Goal: Task Accomplishment & Management: Complete application form

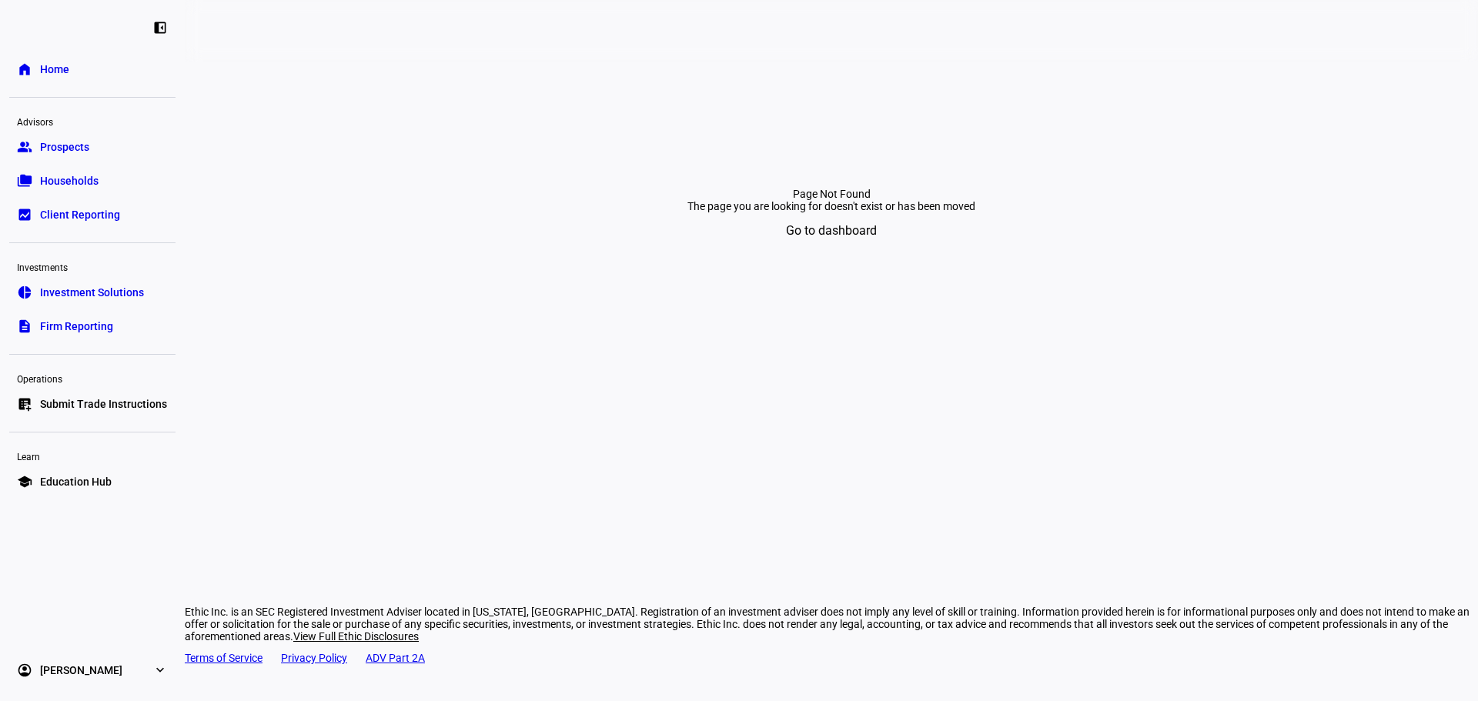
click at [1300, 149] on section "Page Not Found The page you are looking for doesn't exist or has been moved Go …" at bounding box center [831, 174] width 1293 height 225
click at [80, 398] on span "Submit Trade Instructions" at bounding box center [103, 403] width 127 height 15
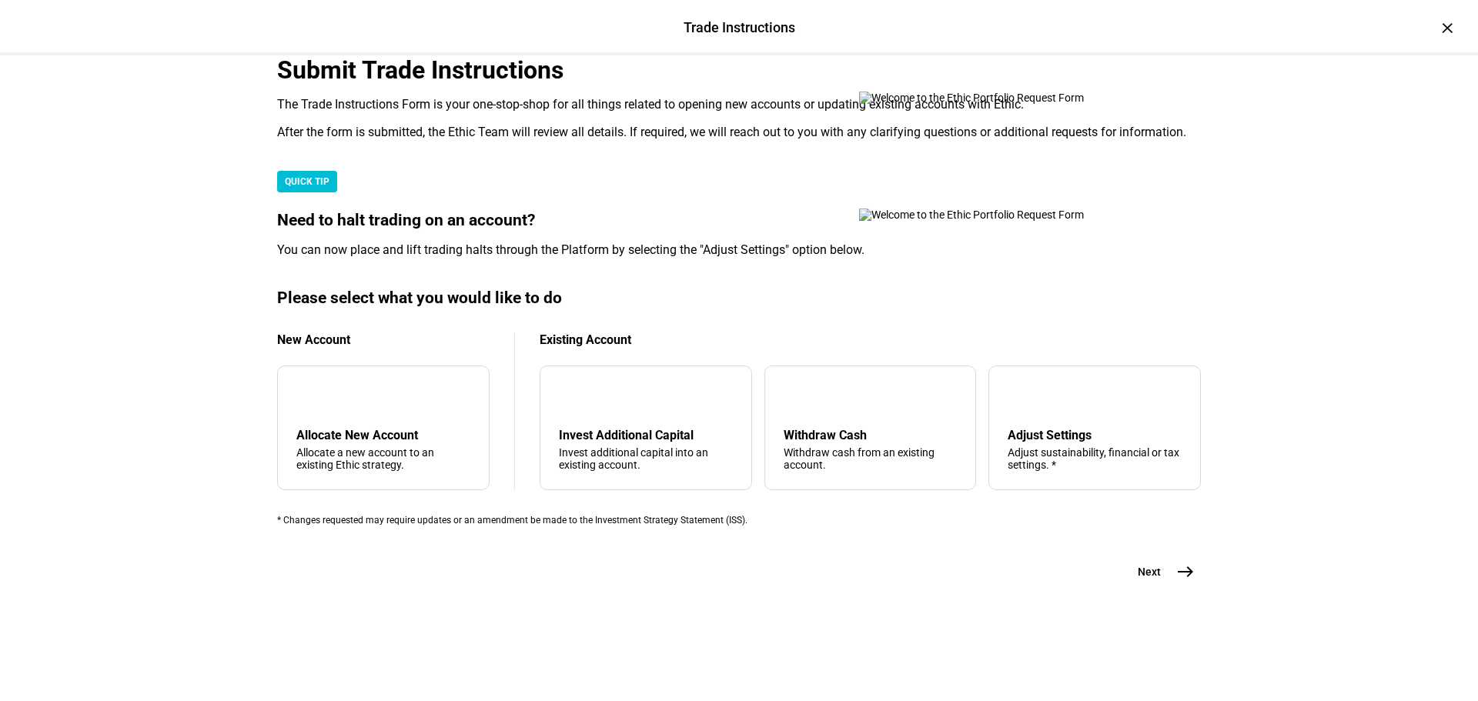
scroll to position [373, 0]
click at [913, 406] on div "arrow_upward Withdraw Cash Withdraw cash from an existing account." at bounding box center [870, 428] width 212 height 125
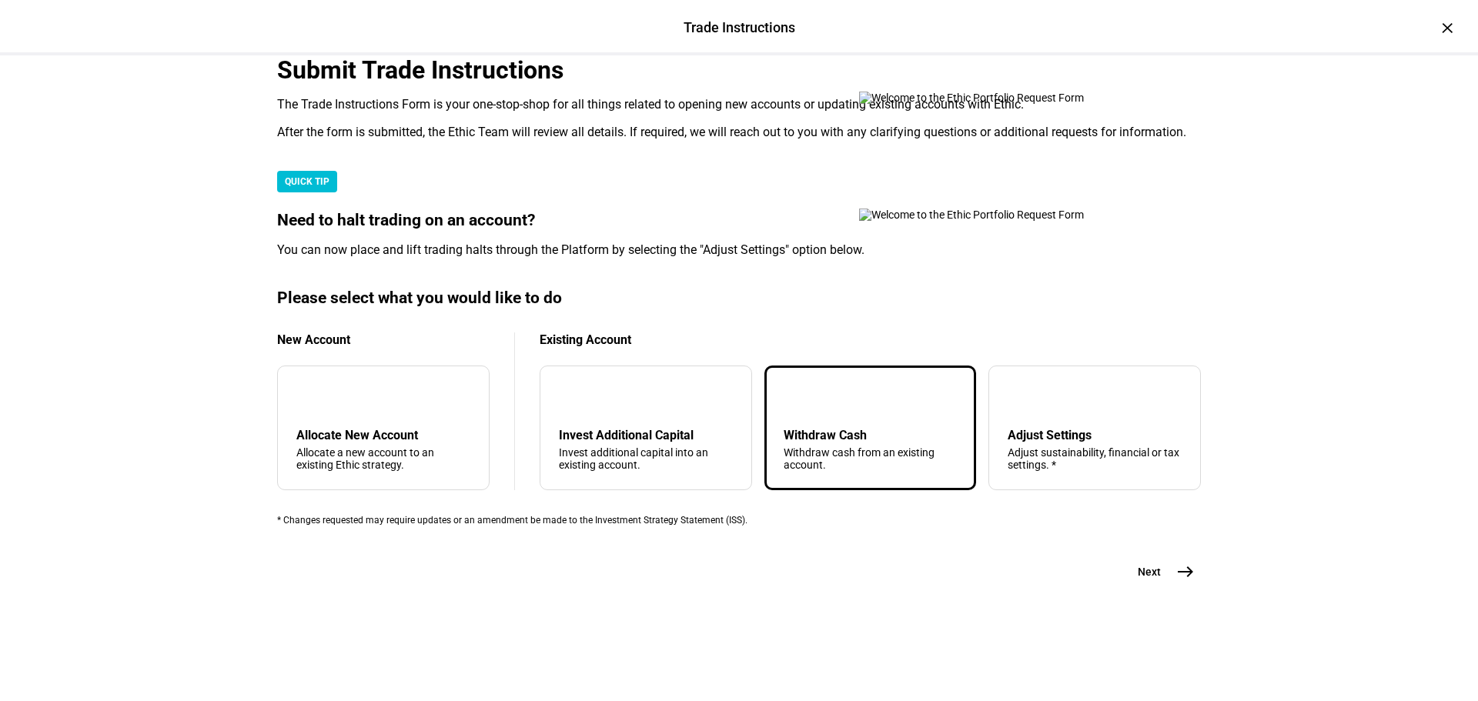
click at [1161, 587] on div "Submit Trade Instructions The Trade Instructions Form is your one-stop-shop for…" at bounding box center [739, 321] width 924 height 532
click at [1161, 587] on button "Next east" at bounding box center [1160, 572] width 82 height 31
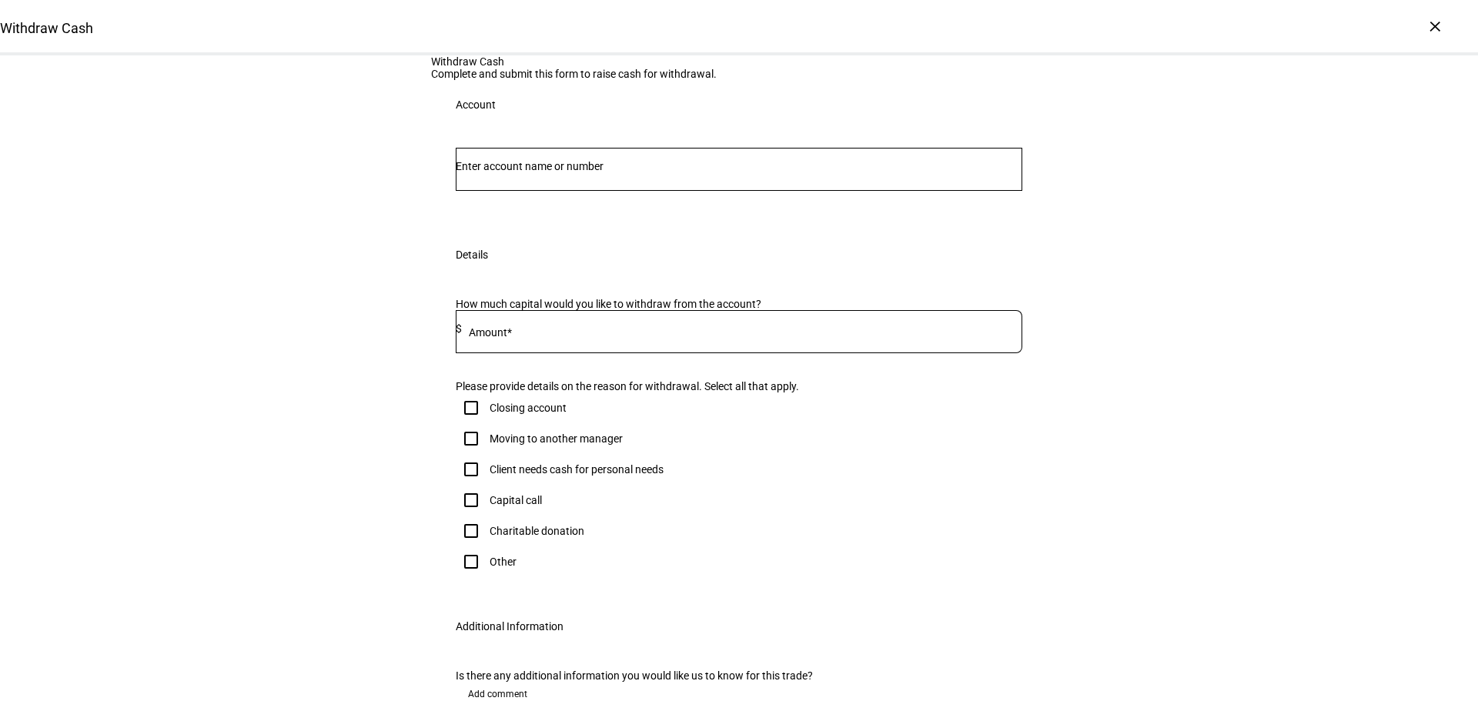
click at [657, 172] on input "Number" at bounding box center [739, 166] width 567 height 12
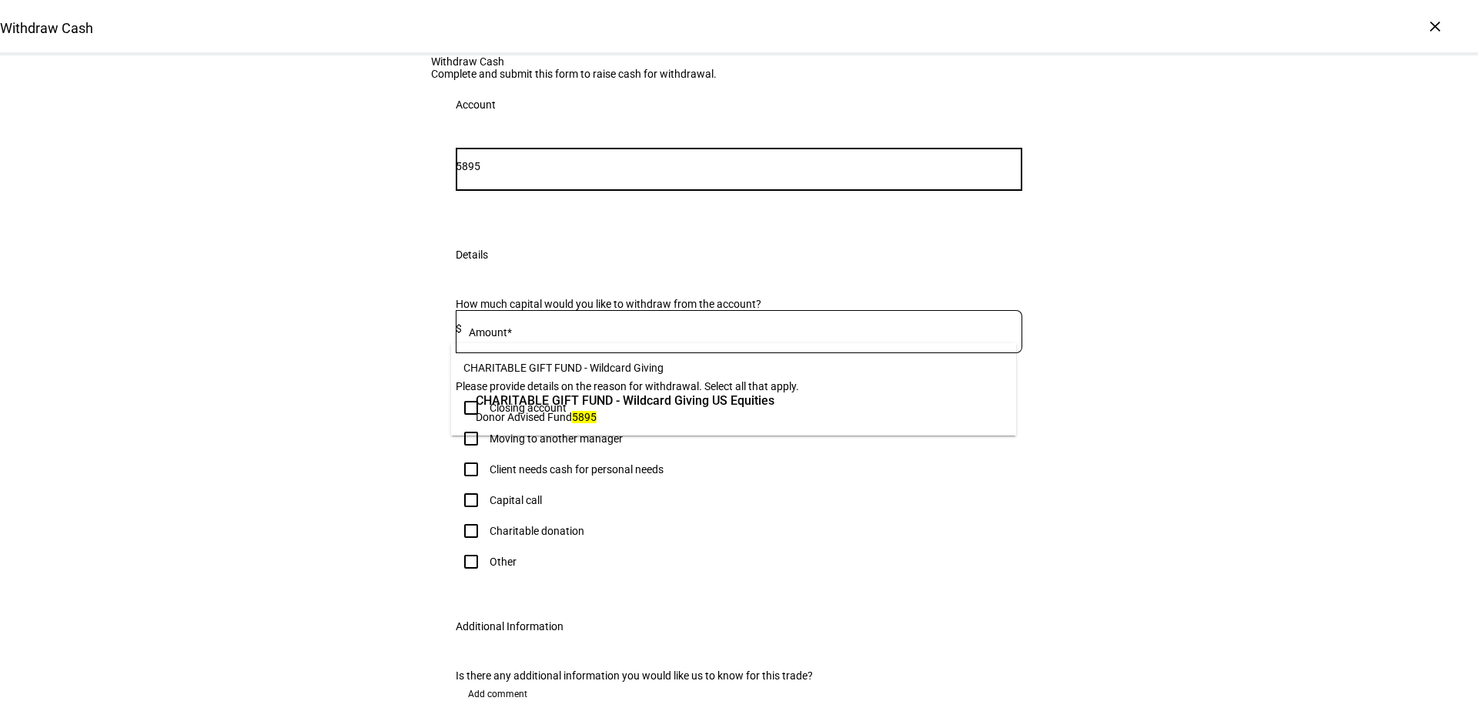
type input "5895"
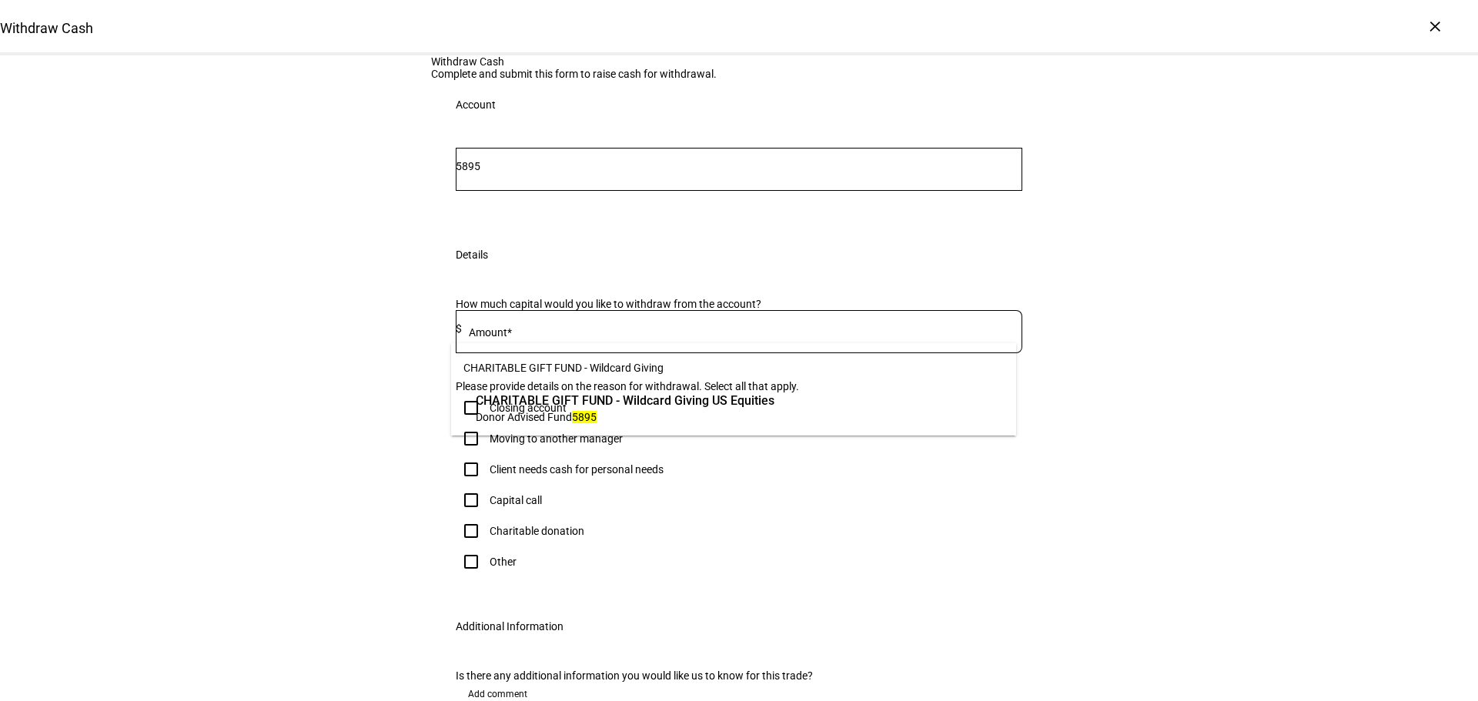
click at [693, 411] on span "Donor Advised Fund 5895" at bounding box center [625, 417] width 299 height 15
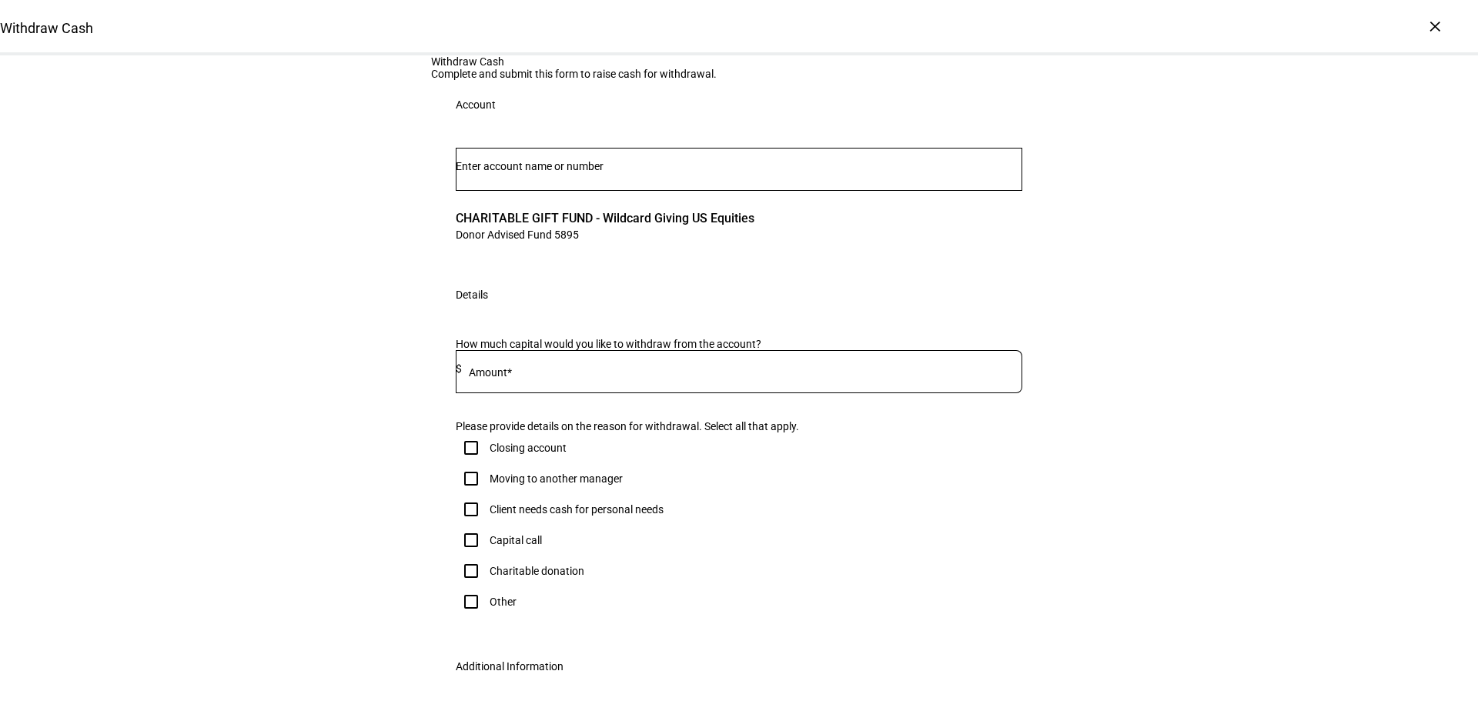
click at [680, 375] on input at bounding box center [742, 369] width 560 height 12
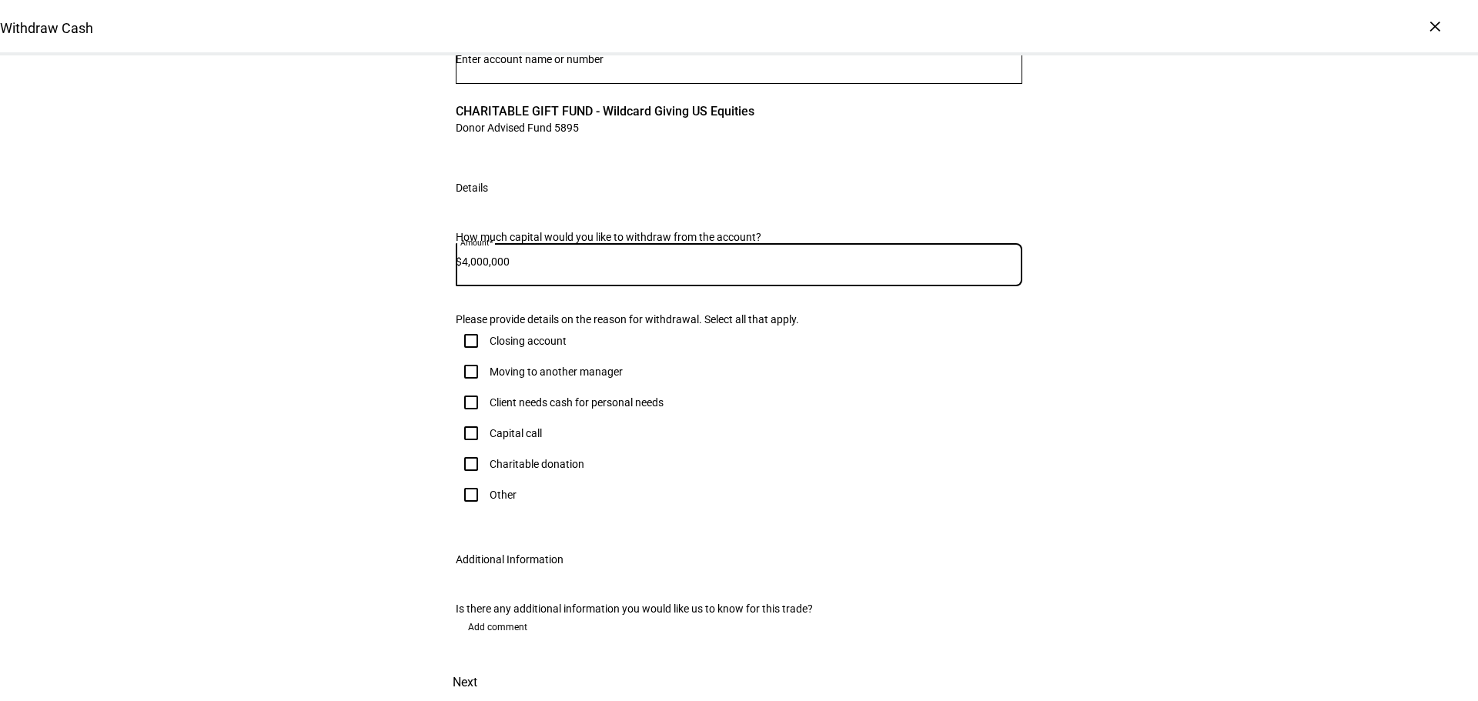
scroll to position [420, 0]
type input "4,000,000"
click at [504, 480] on div "Other" at bounding box center [486, 495] width 61 height 31
click at [503, 489] on div "Other" at bounding box center [503, 495] width 27 height 12
click at [486, 480] on input "Other" at bounding box center [471, 495] width 31 height 31
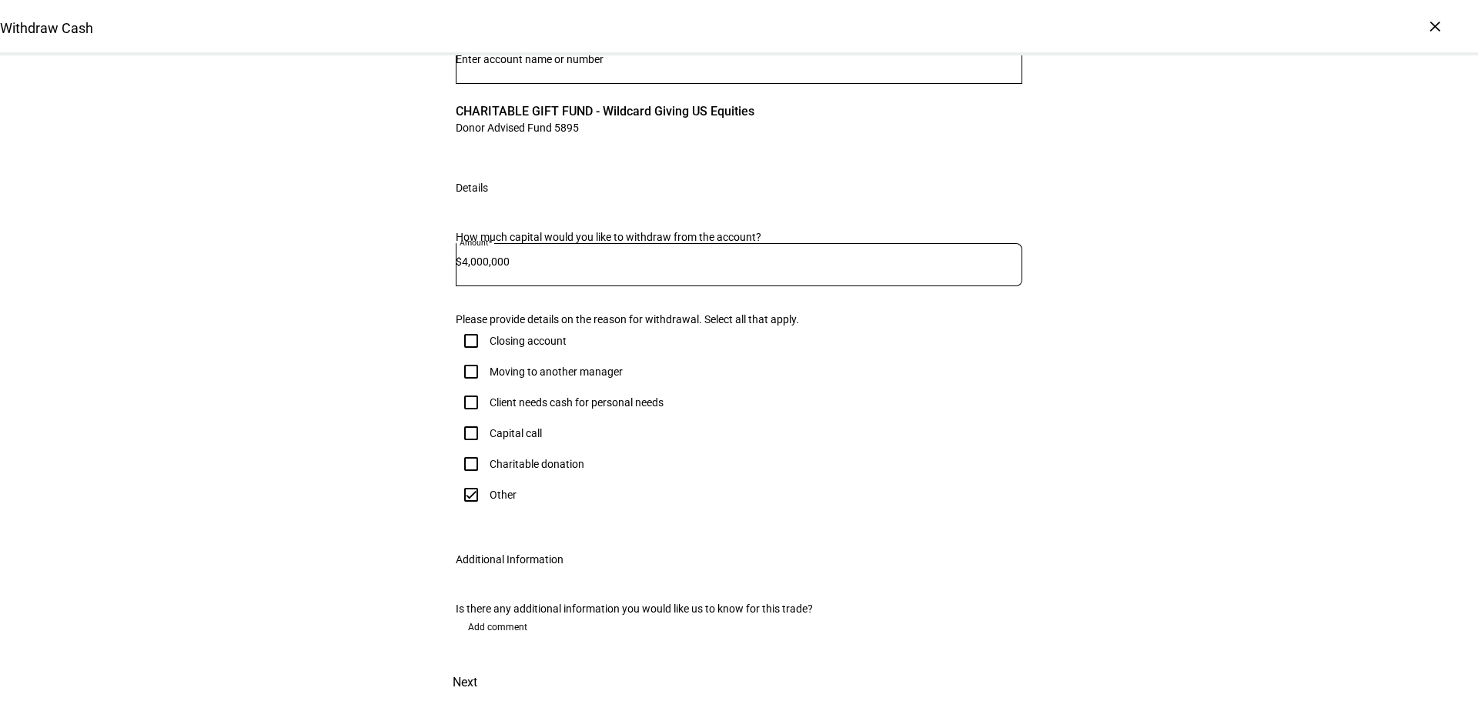
checkbox input "true"
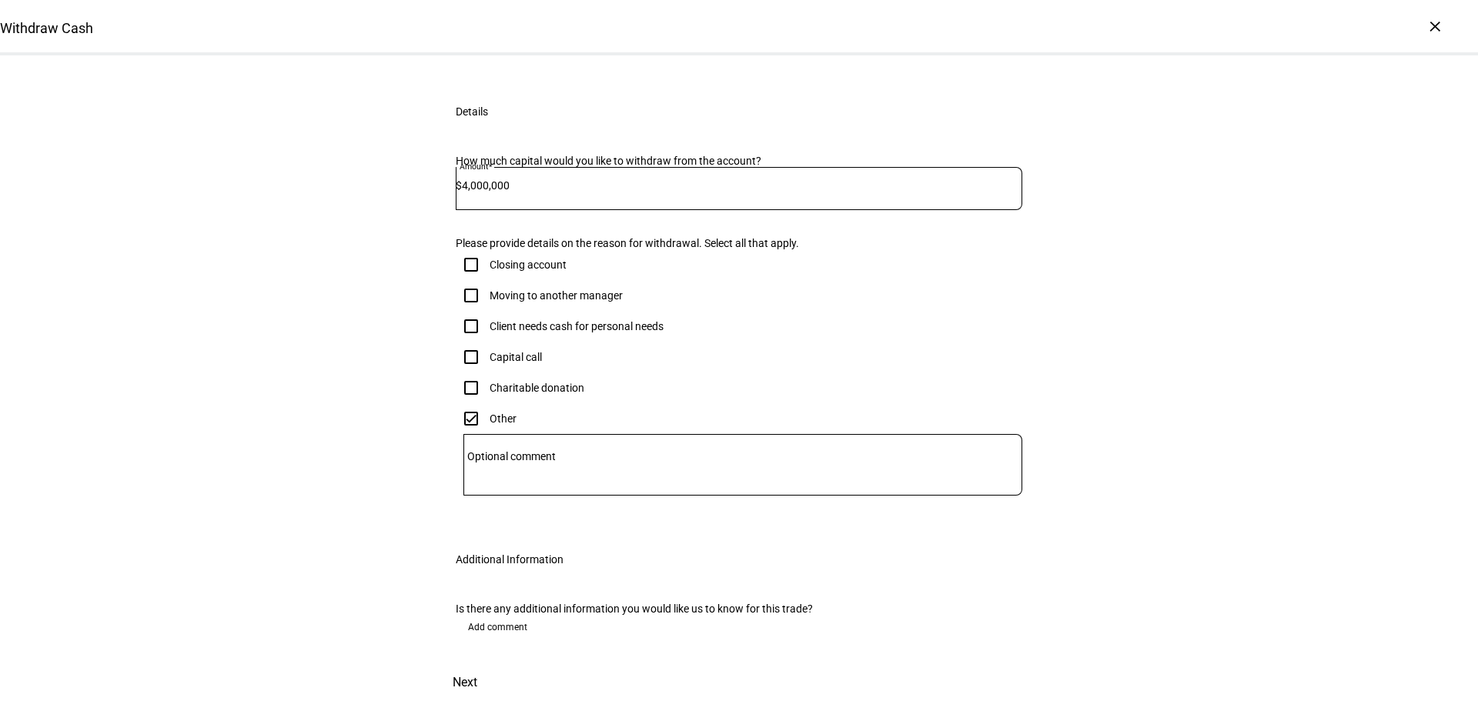
scroll to position [494, 0]
click at [1011, 627] on div "Withdraw Cash Complete and submit this form to raise cash for withdrawal. Accou…" at bounding box center [739, 286] width 616 height 829
click at [477, 664] on span "Next" at bounding box center [465, 682] width 25 height 37
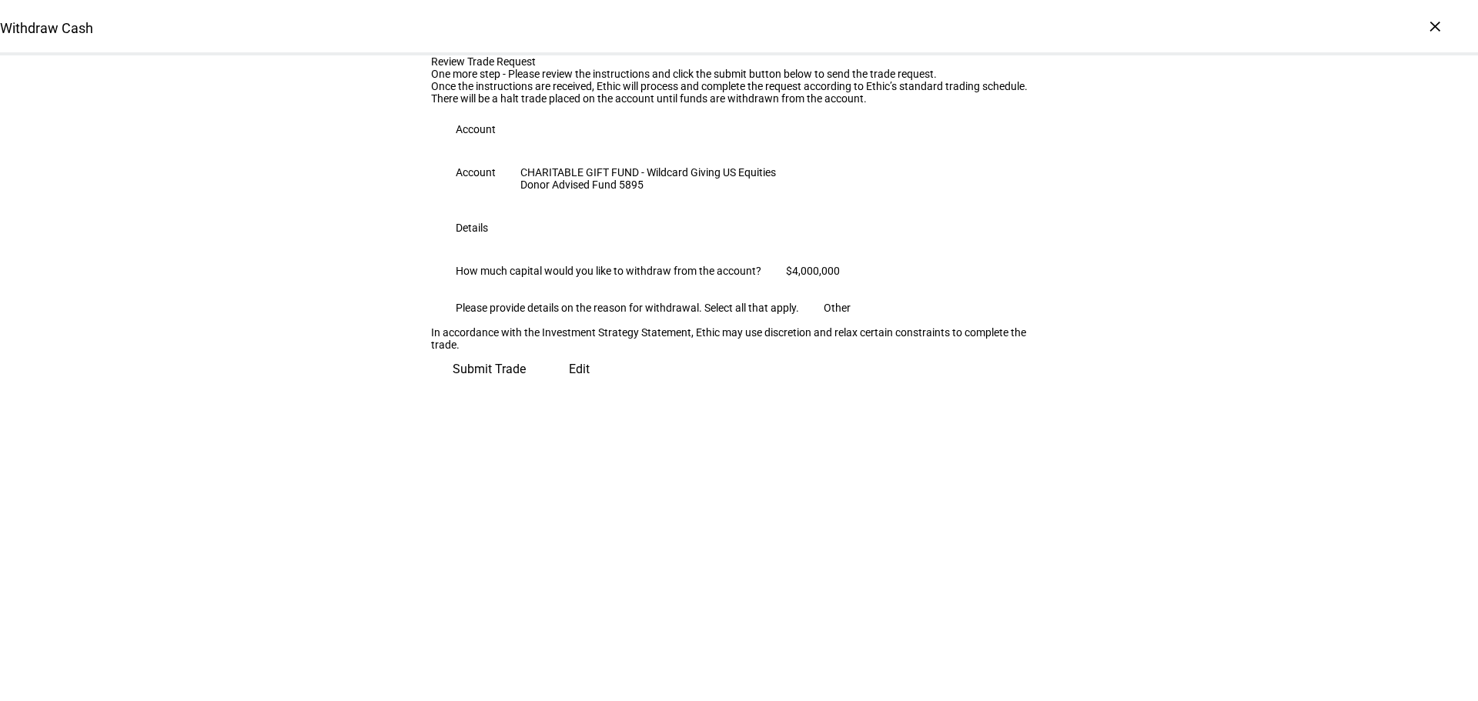
scroll to position [40, 0]
click at [526, 388] on span "Submit Trade" at bounding box center [489, 369] width 73 height 37
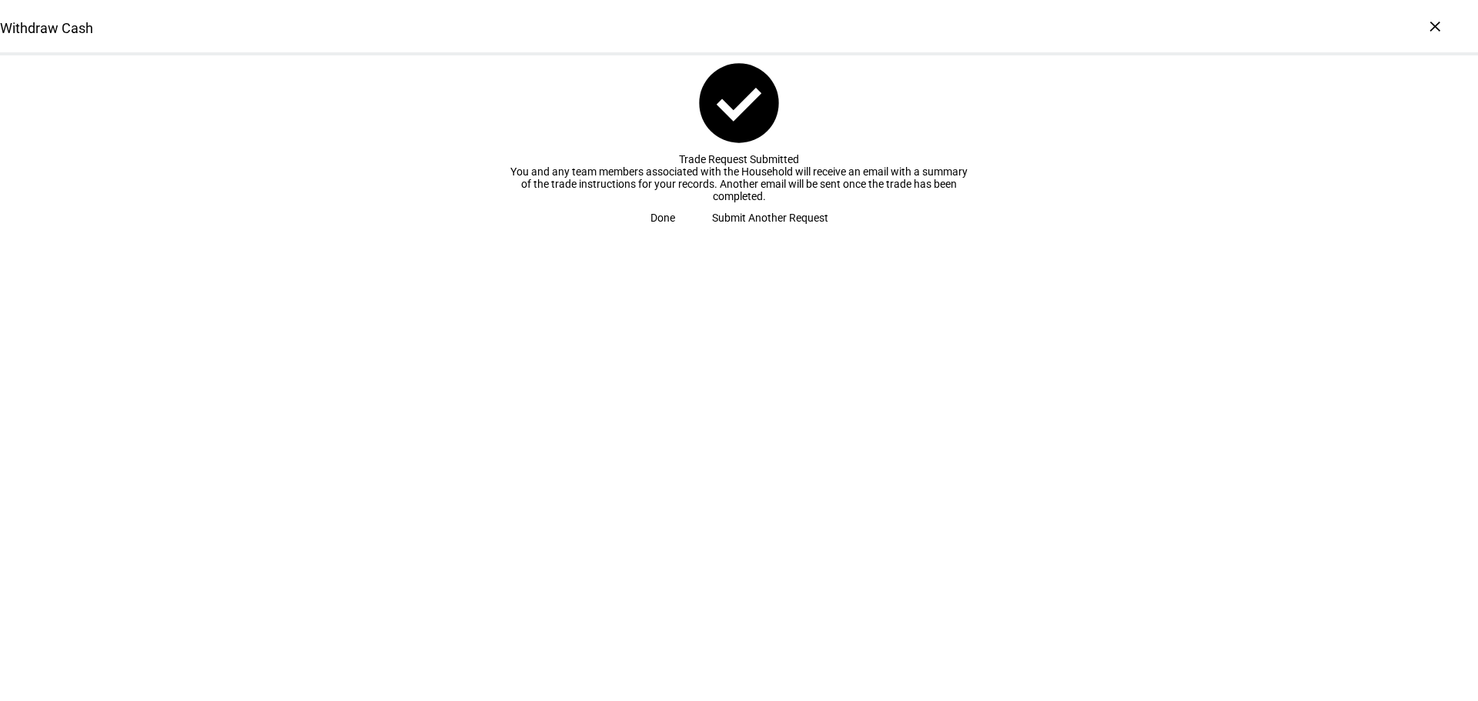
click at [727, 233] on span "Submit Another Request" at bounding box center [770, 217] width 116 height 31
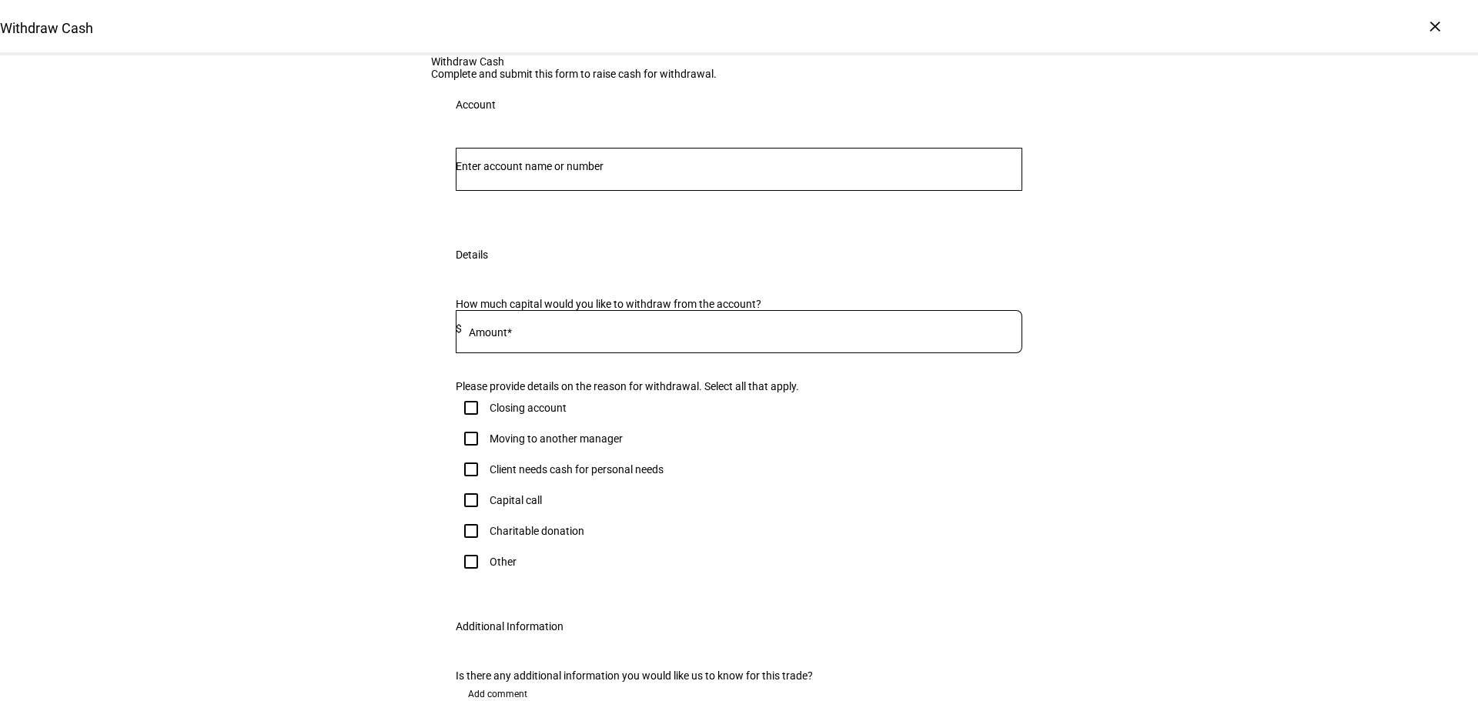
click at [716, 335] on input at bounding box center [742, 329] width 560 height 12
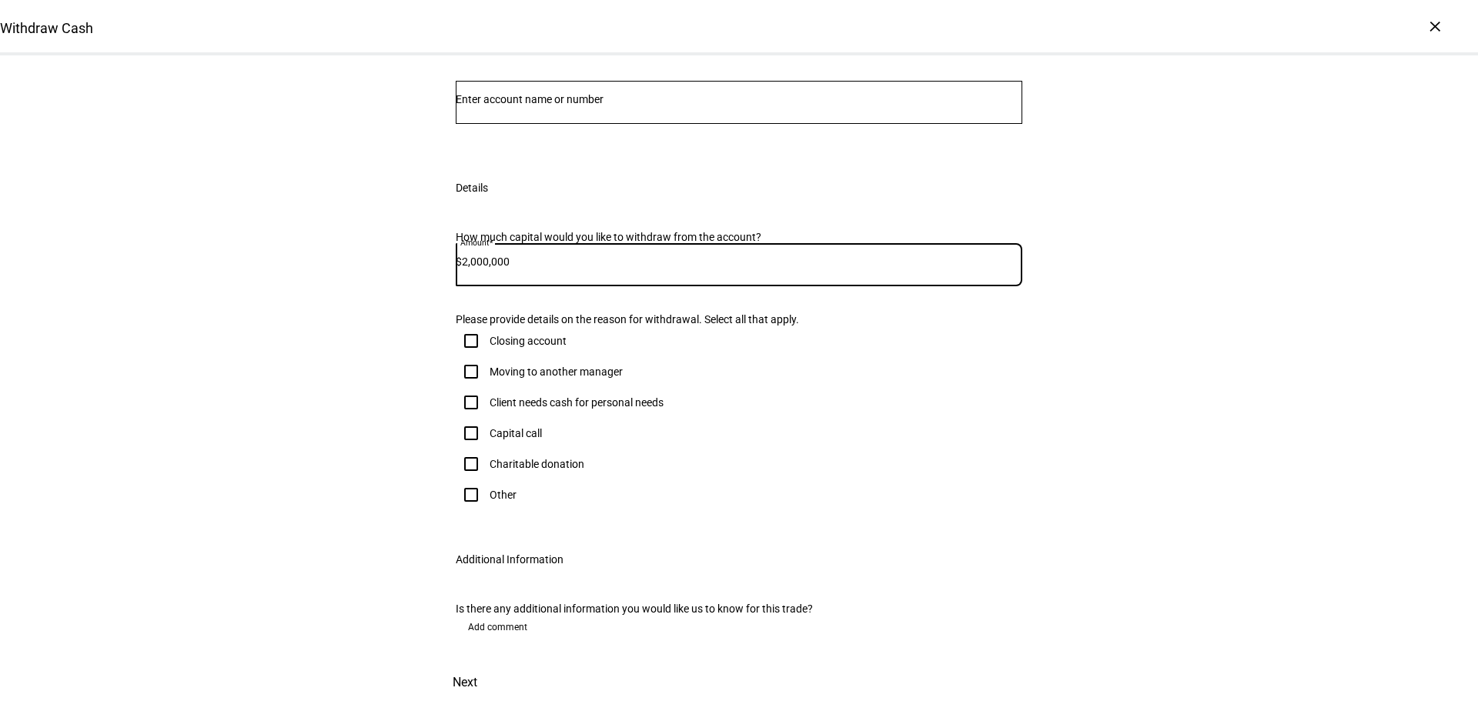
type input "2,000,000"
click at [493, 489] on div "Other" at bounding box center [503, 495] width 27 height 12
click at [486, 480] on input "Other" at bounding box center [471, 495] width 31 height 31
checkbox input "true"
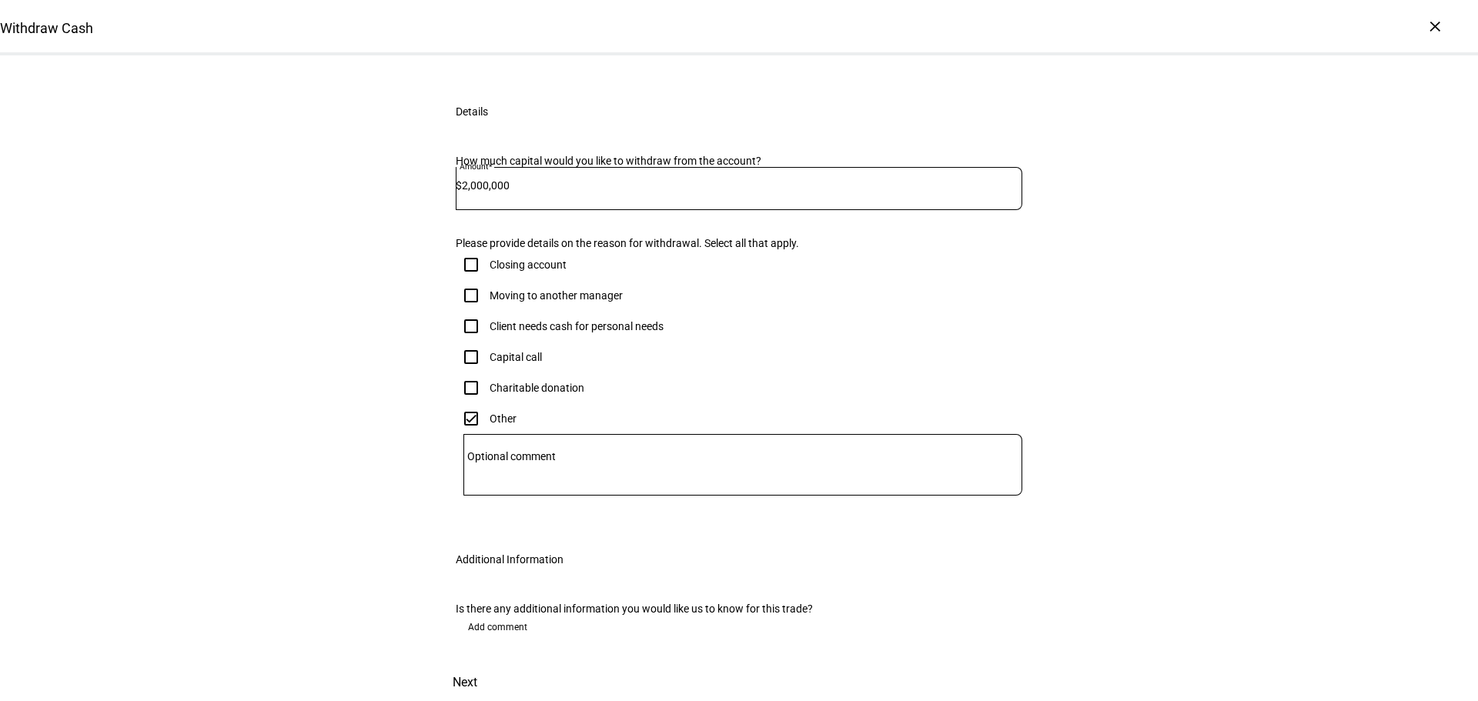
scroll to position [454, 0]
click at [477, 664] on span "Next" at bounding box center [465, 682] width 25 height 37
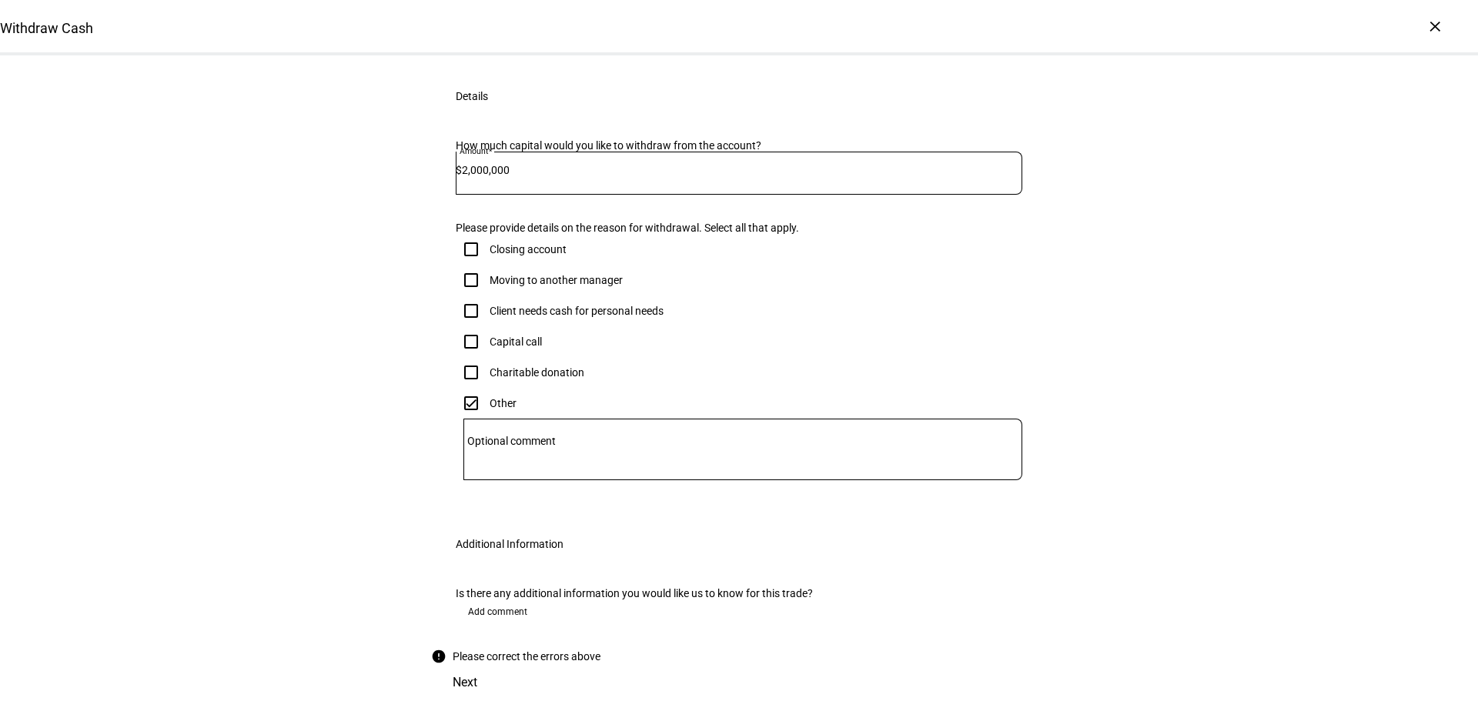
click at [802, 431] on textarea "Optional comment" at bounding box center [742, 449] width 559 height 37
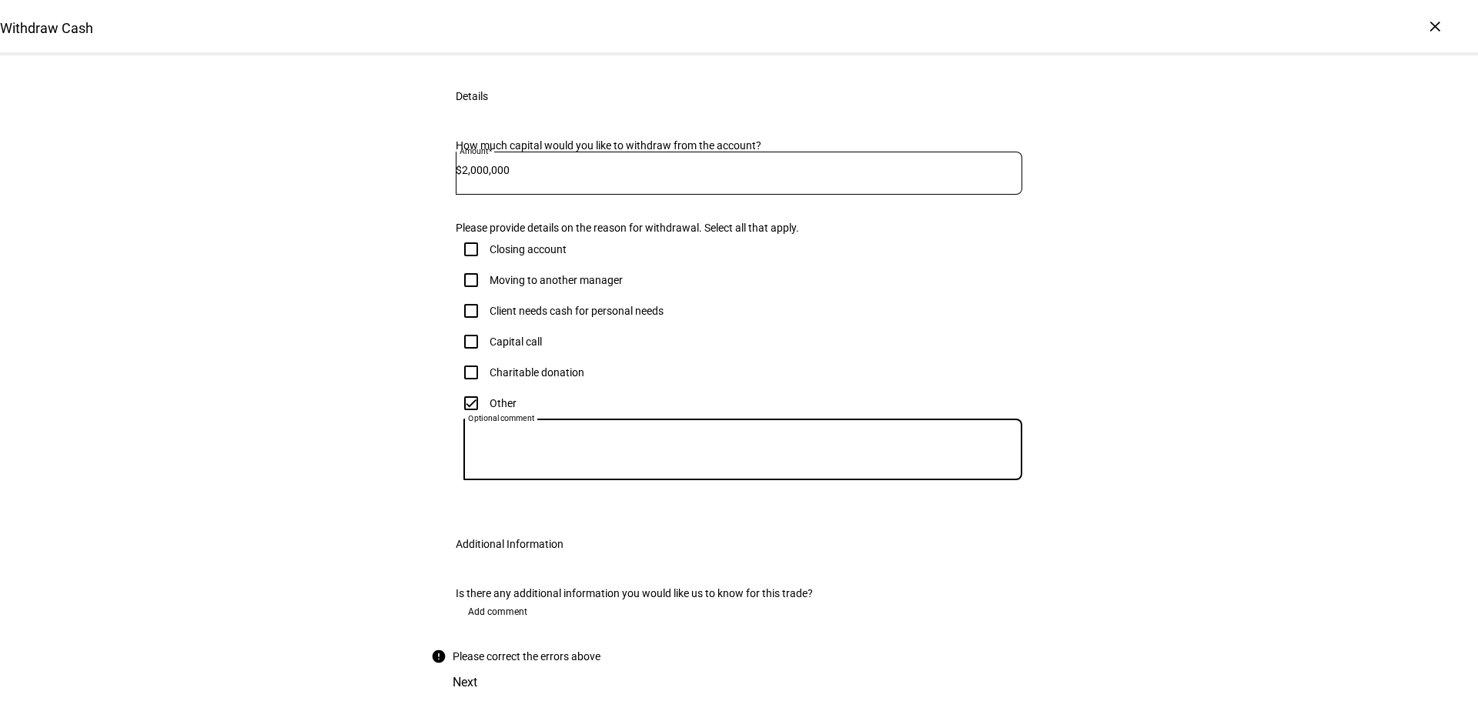
scroll to position [146, 0]
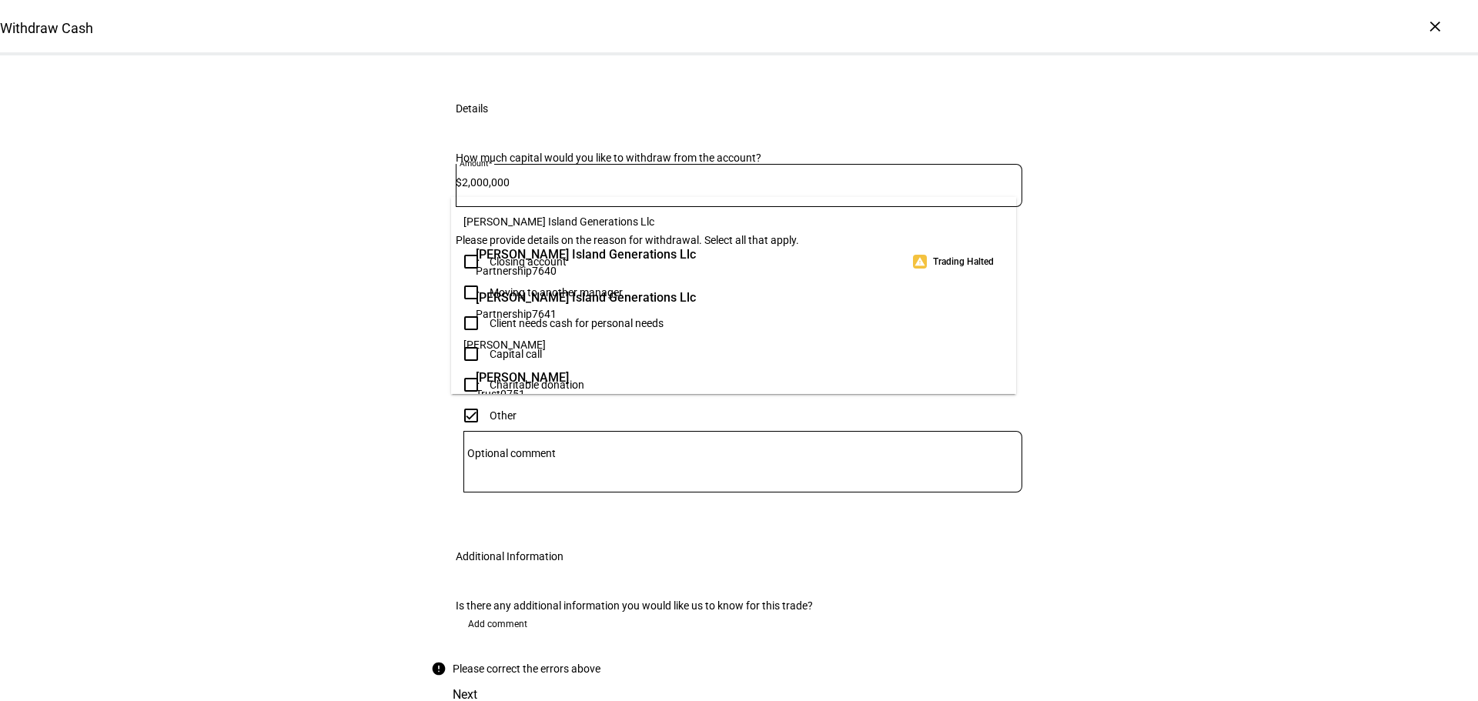
click at [715, 26] on input "Number" at bounding box center [739, 20] width 567 height 12
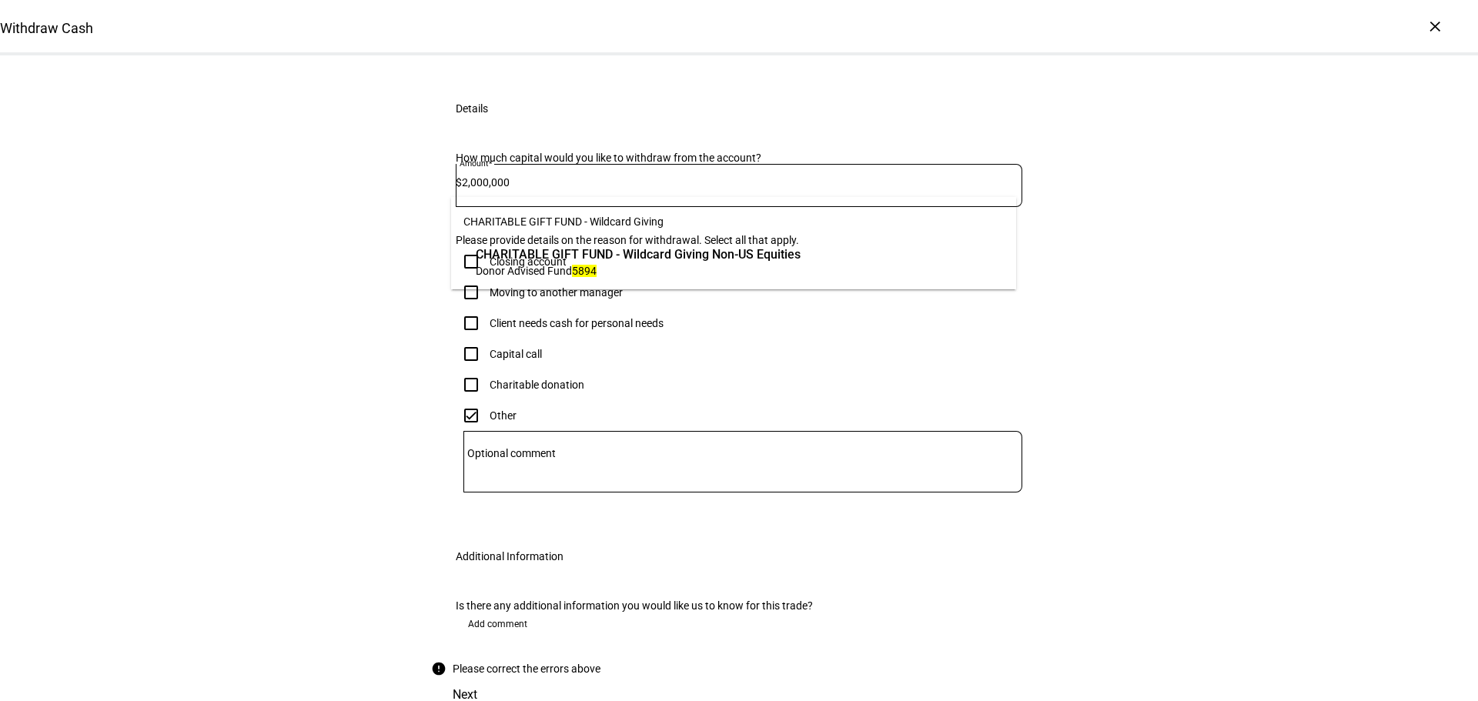
type input "5894"
click at [766, 250] on span "CHARITABLE GIFT FUND - Wildcard Giving Non-US Equities" at bounding box center [638, 255] width 325 height 18
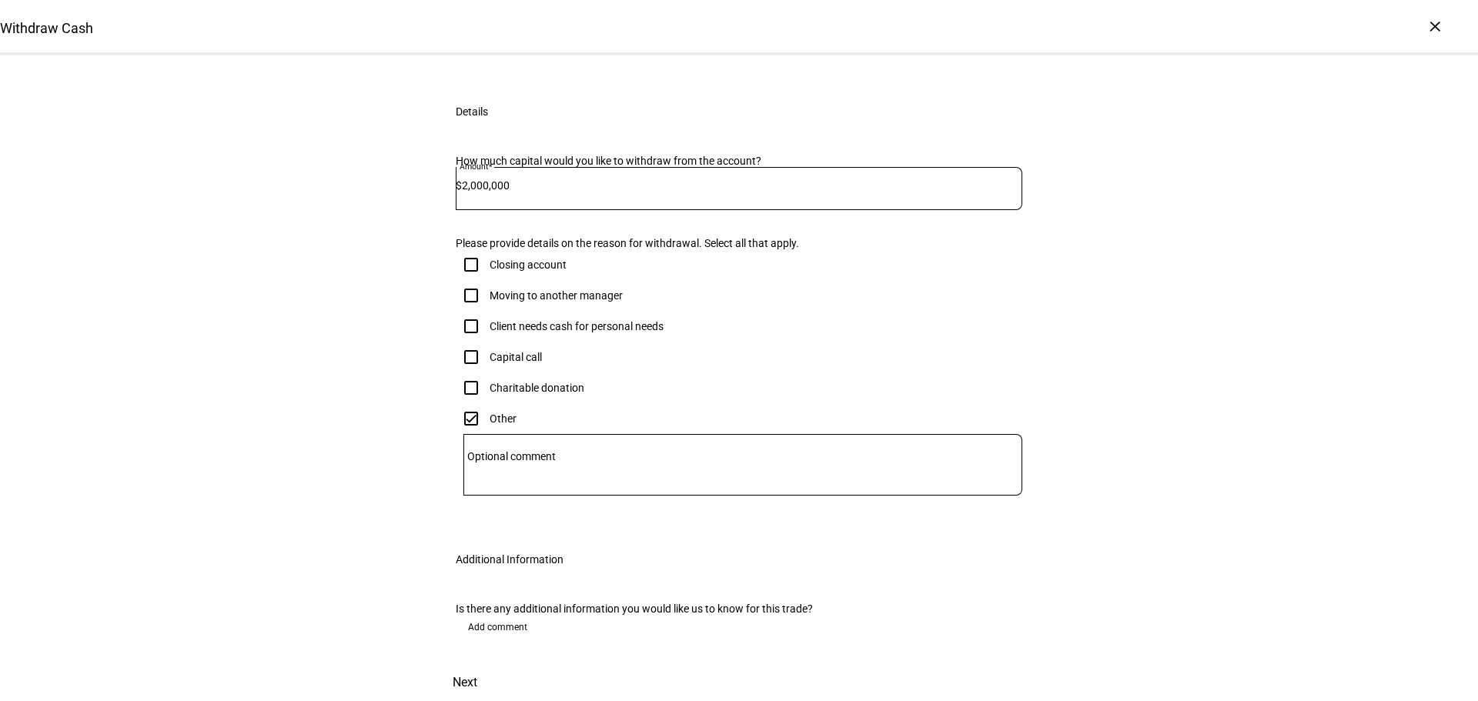
scroll to position [494, 0]
drag, startPoint x: 971, startPoint y: 637, endPoint x: 1015, endPoint y: 657, distance: 48.2
click at [971, 664] on div "Next" at bounding box center [739, 682] width 616 height 37
click at [477, 664] on span "Next" at bounding box center [465, 682] width 25 height 37
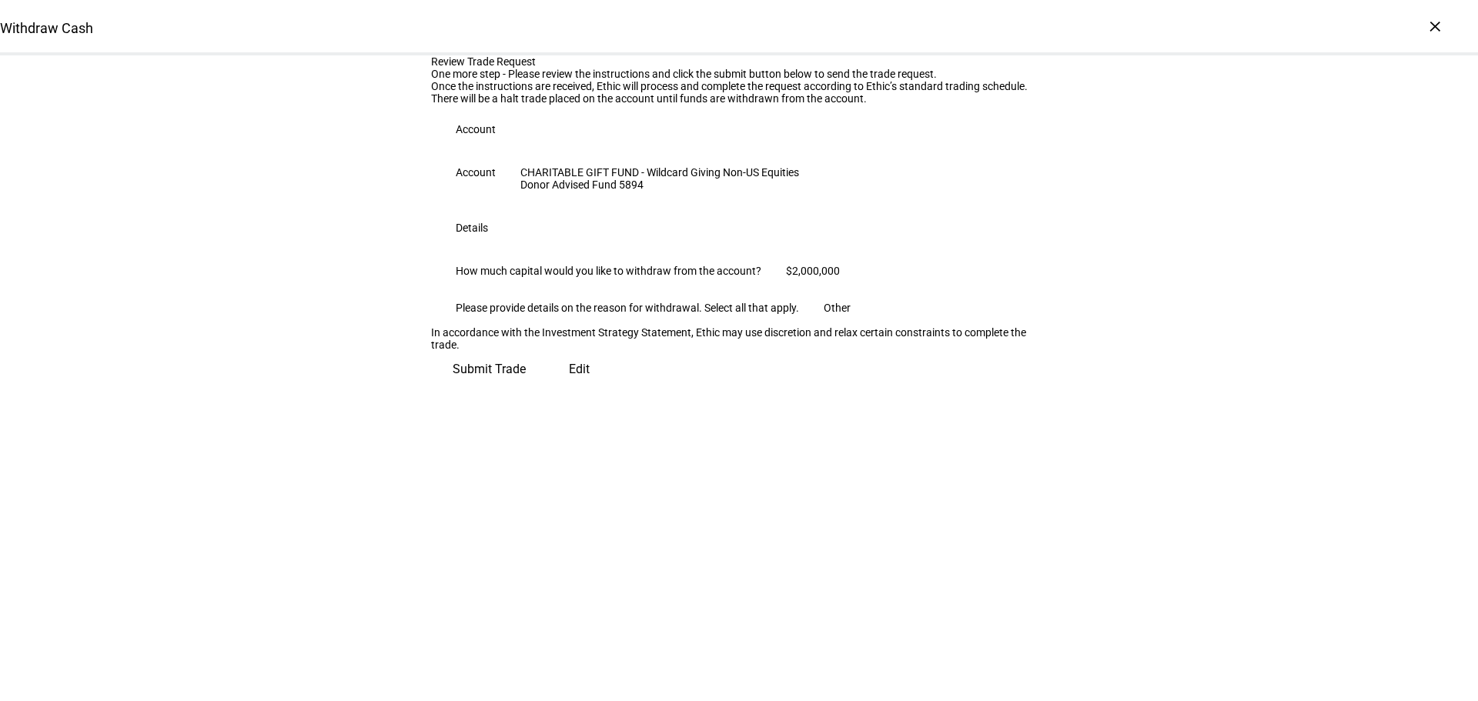
scroll to position [55, 0]
click at [526, 388] on span "Submit Trade" at bounding box center [489, 369] width 73 height 37
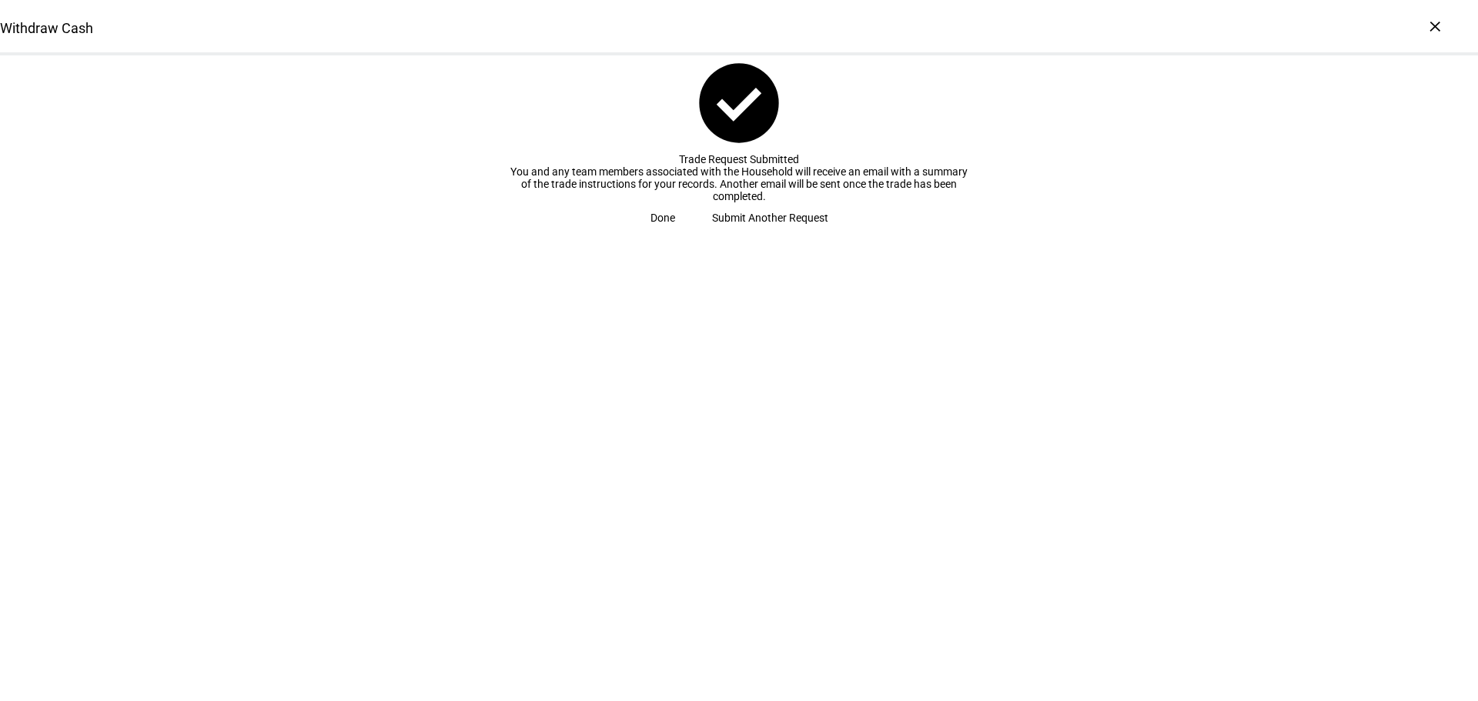
click at [675, 233] on span "Done" at bounding box center [662, 217] width 25 height 31
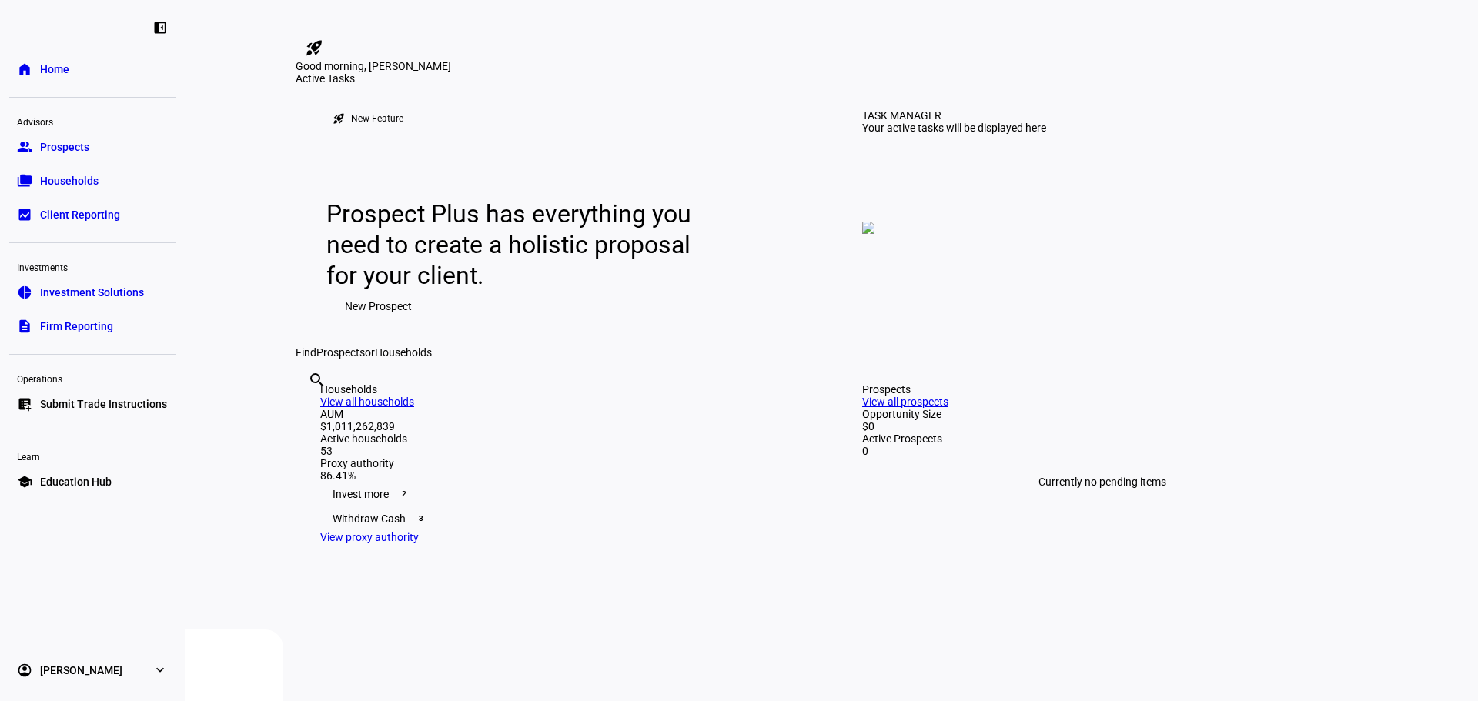
click at [141, 403] on span "Submit Trade Instructions" at bounding box center [103, 403] width 127 height 15
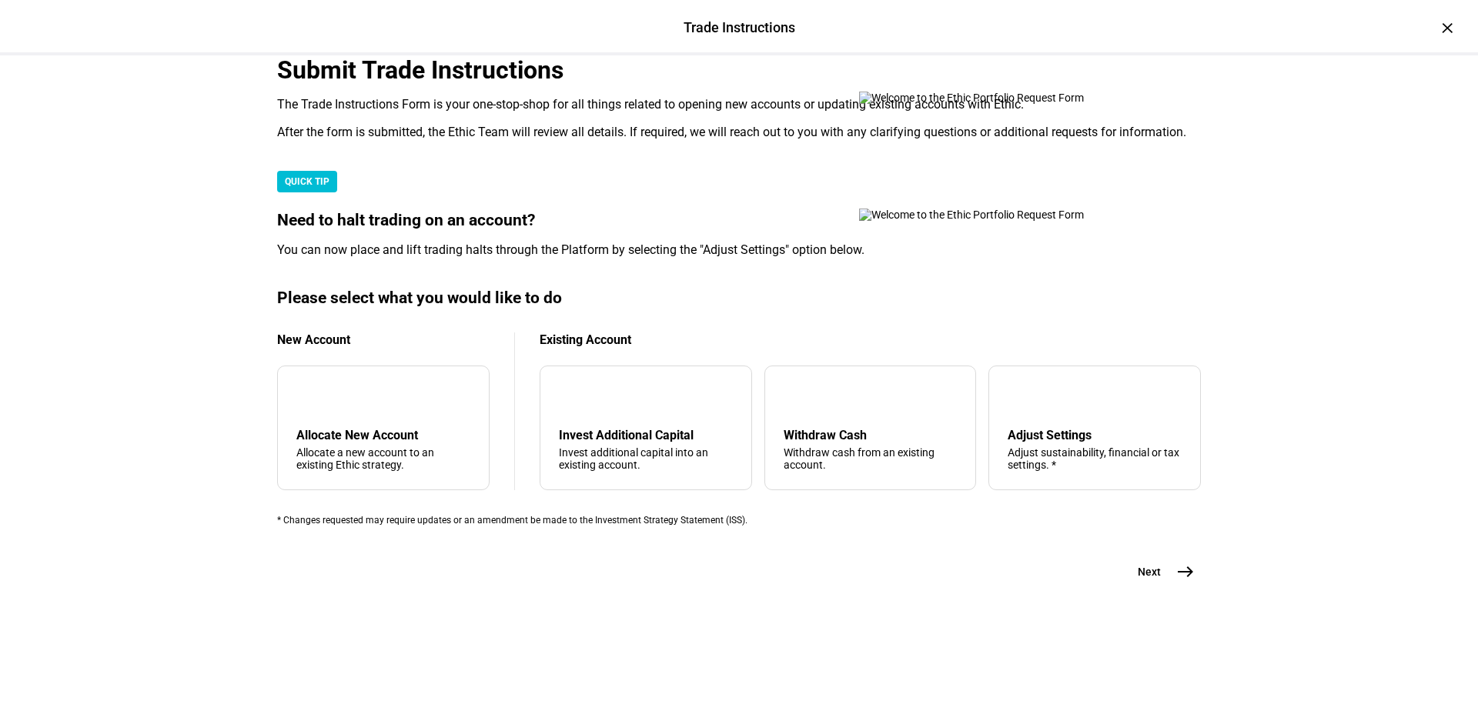
scroll to position [373, 0]
click at [988, 453] on div "tune Adjust Settings Adjust sustainability, financial or tax settings. *" at bounding box center [1094, 428] width 212 height 125
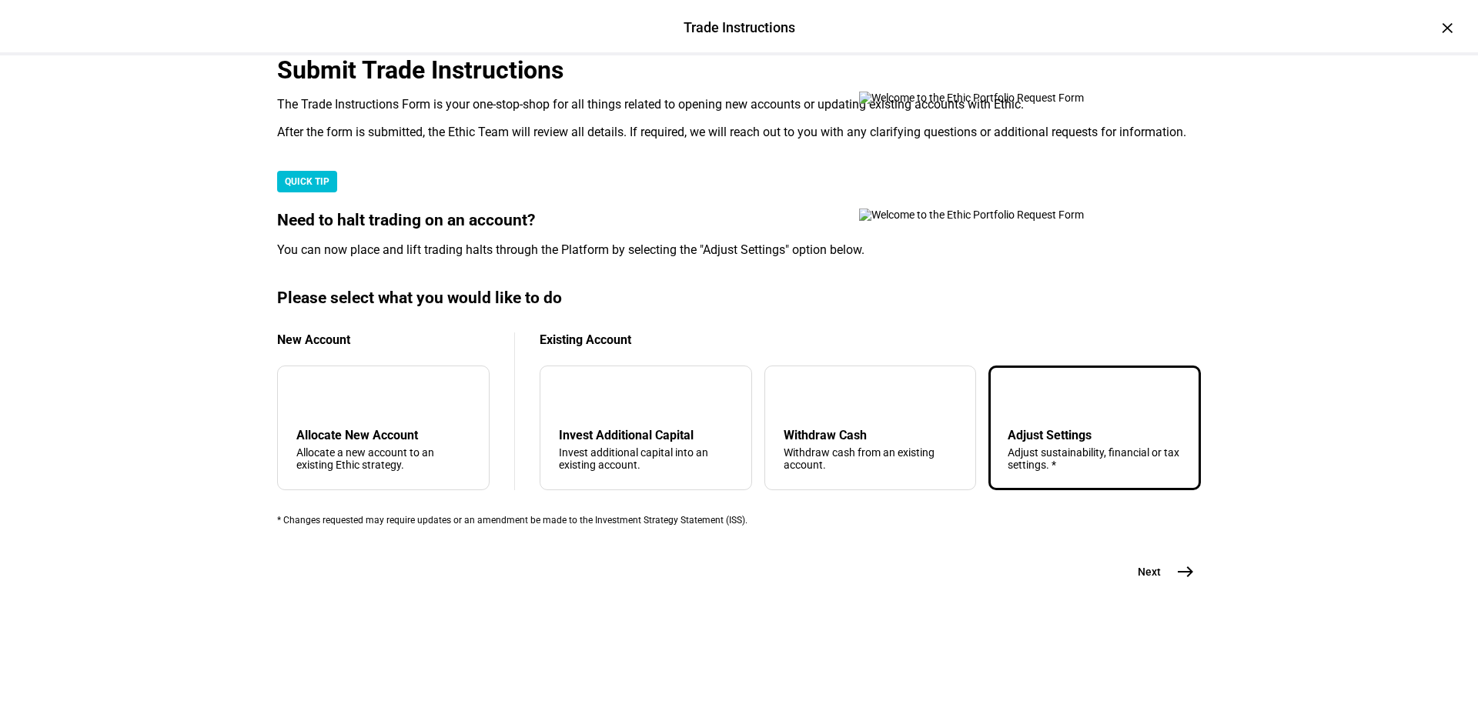
click at [1137, 587] on div "Submit Trade Instructions The Trade Instructions Form is your one-stop-shop for…" at bounding box center [739, 321] width 924 height 532
click at [1142, 580] on span "Next" at bounding box center [1149, 571] width 23 height 15
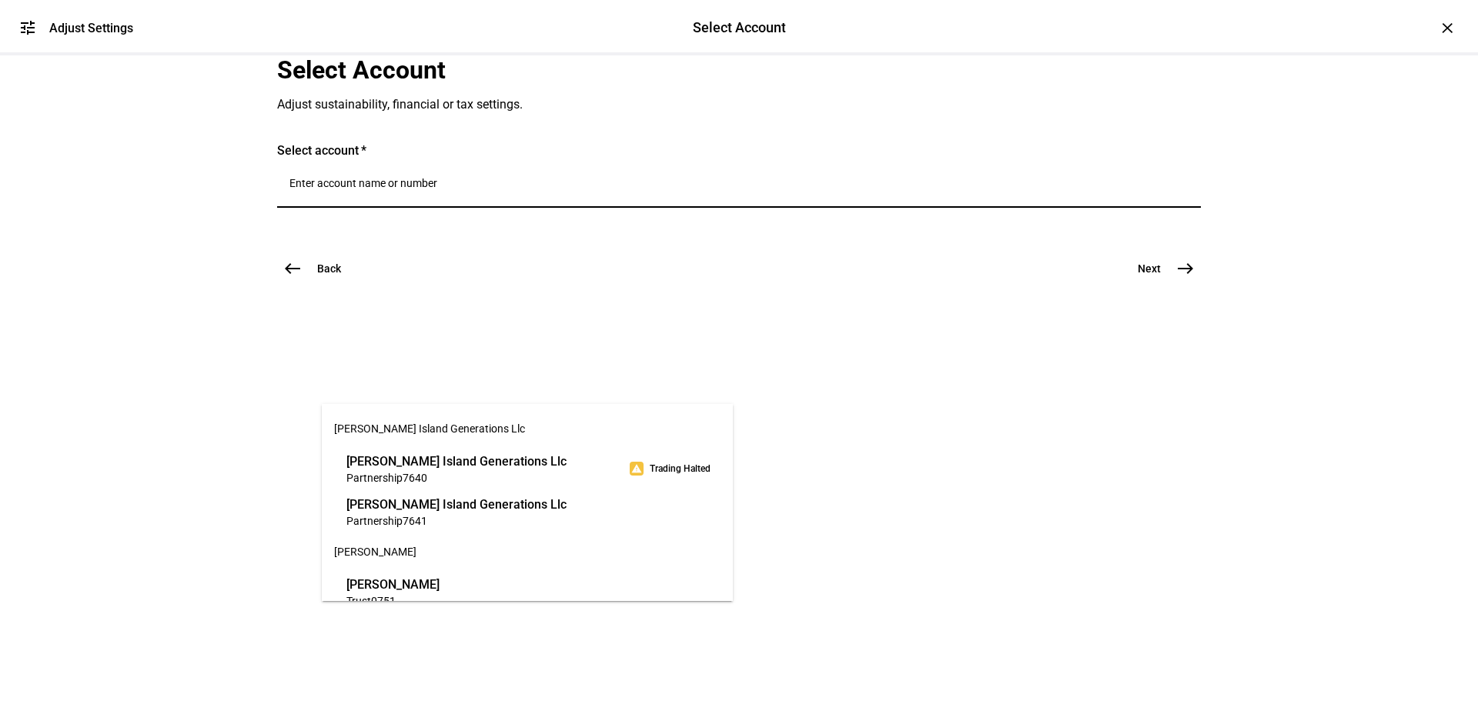
click at [474, 189] on input "Number" at bounding box center [738, 183] width 899 height 12
click at [542, 189] on input "Number" at bounding box center [738, 183] width 899 height 12
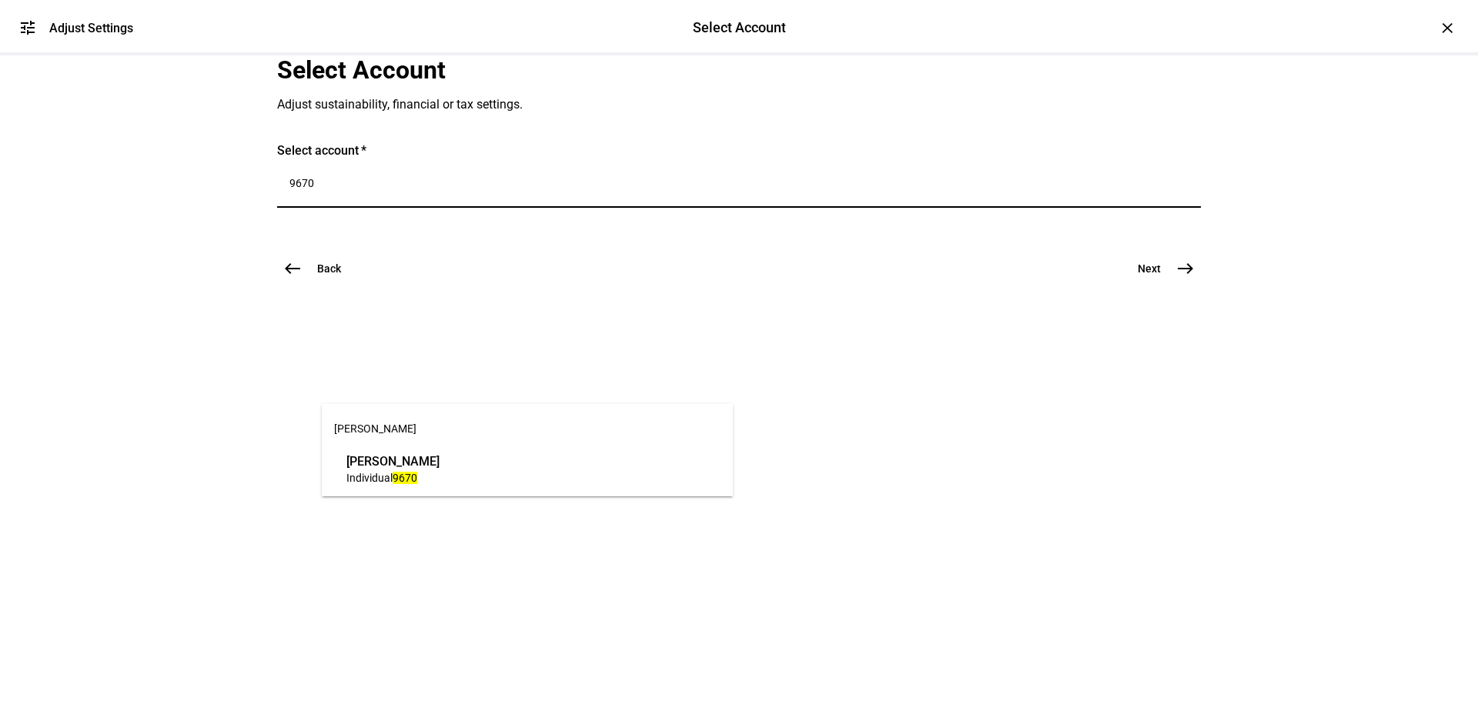
type input "9670"
click at [440, 454] on span "[PERSON_NAME]" at bounding box center [392, 462] width 93 height 18
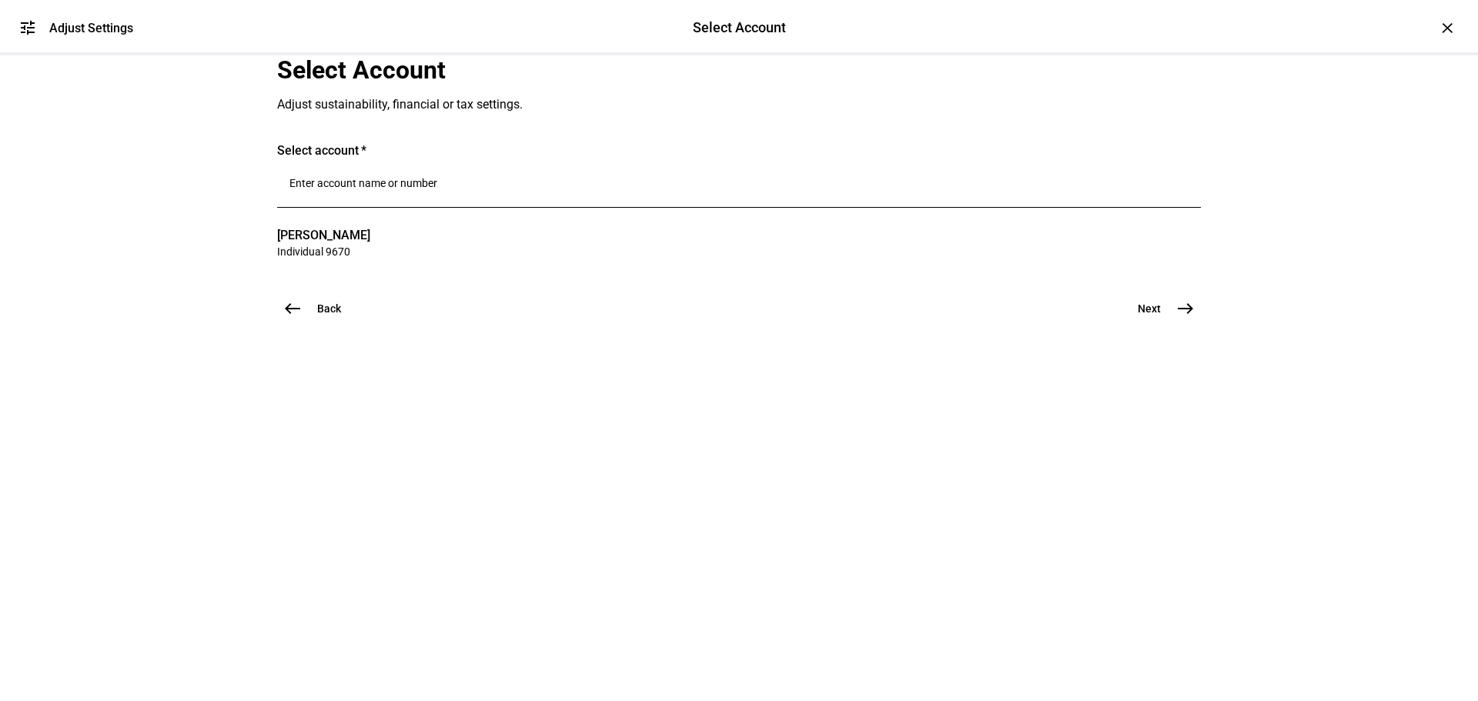
click at [1178, 318] on mat-icon "east" at bounding box center [1185, 308] width 18 height 18
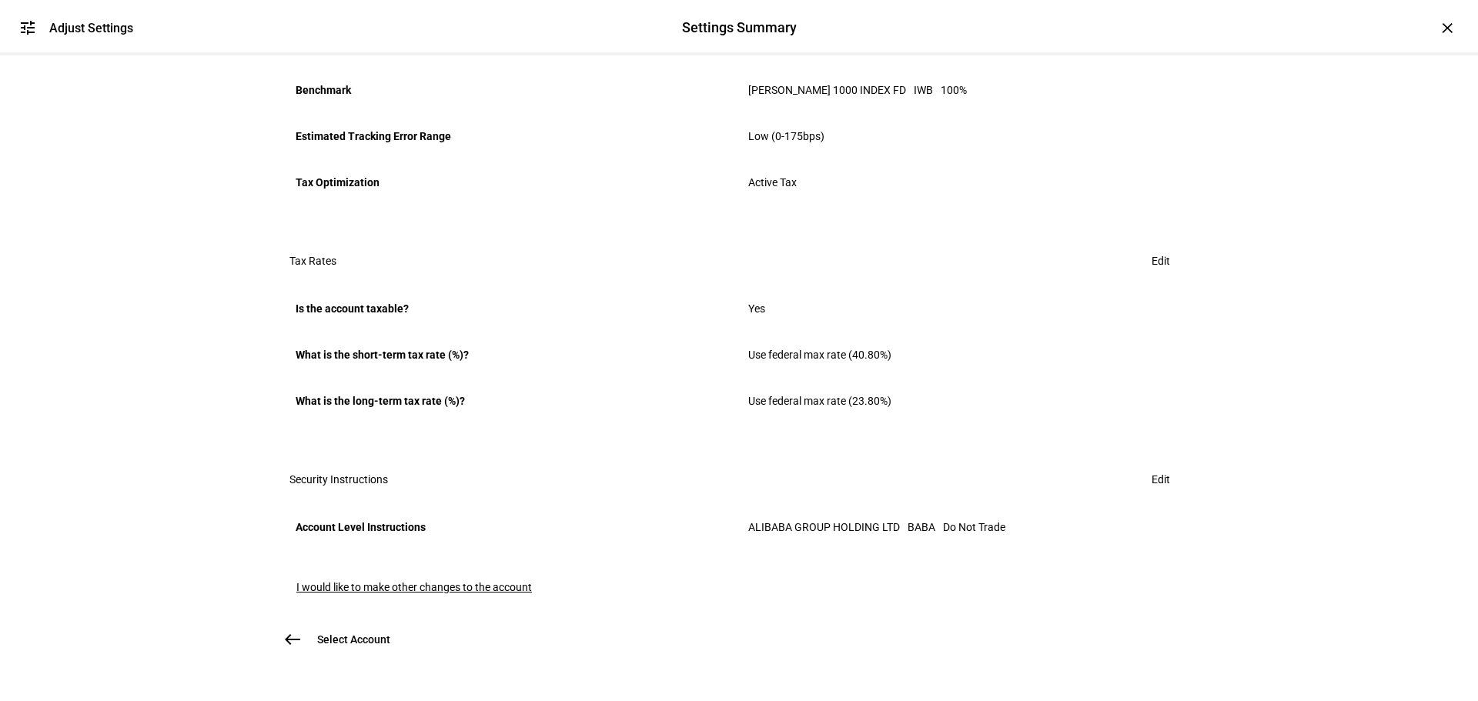
scroll to position [770, 0]
click at [1155, 495] on span "Edit" at bounding box center [1161, 479] width 18 height 31
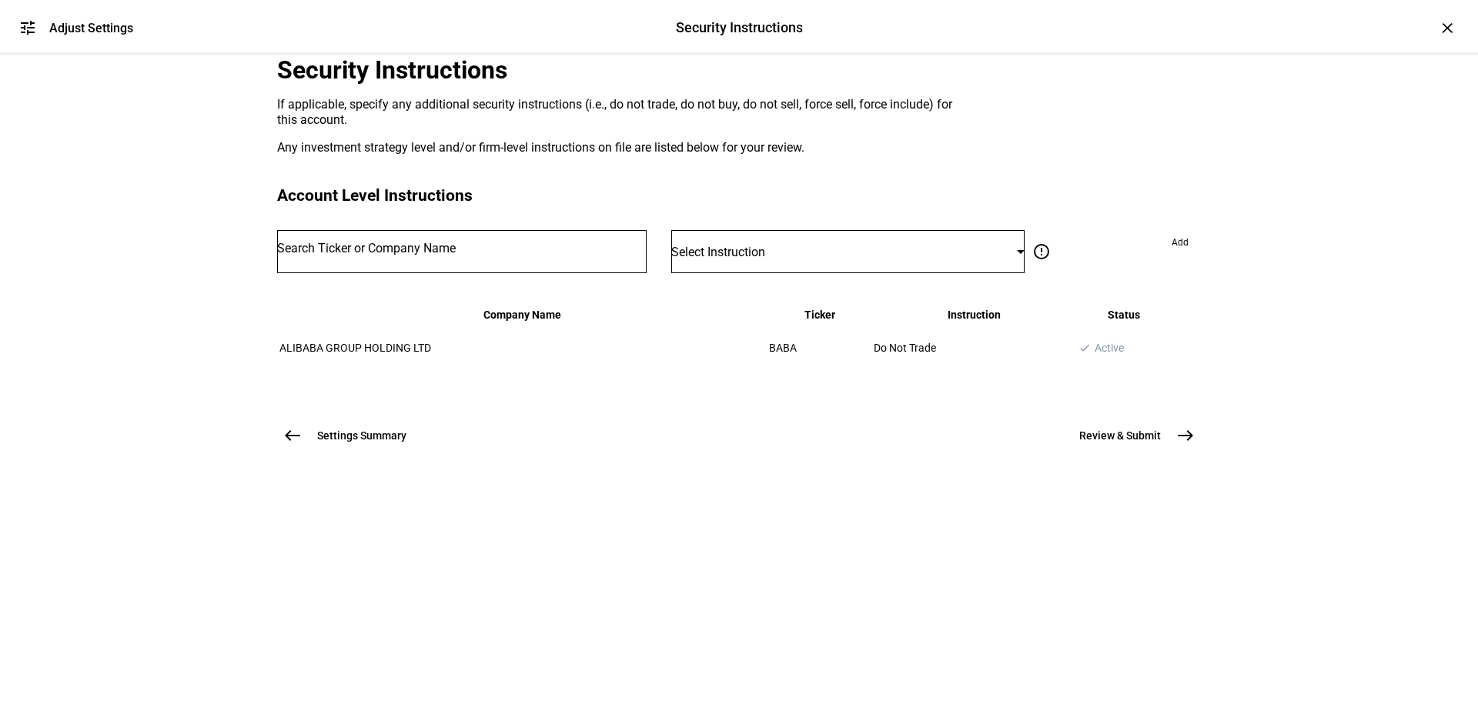
scroll to position [92, 0]
click at [749, 273] on div "Select Instruction" at bounding box center [847, 251] width 353 height 43
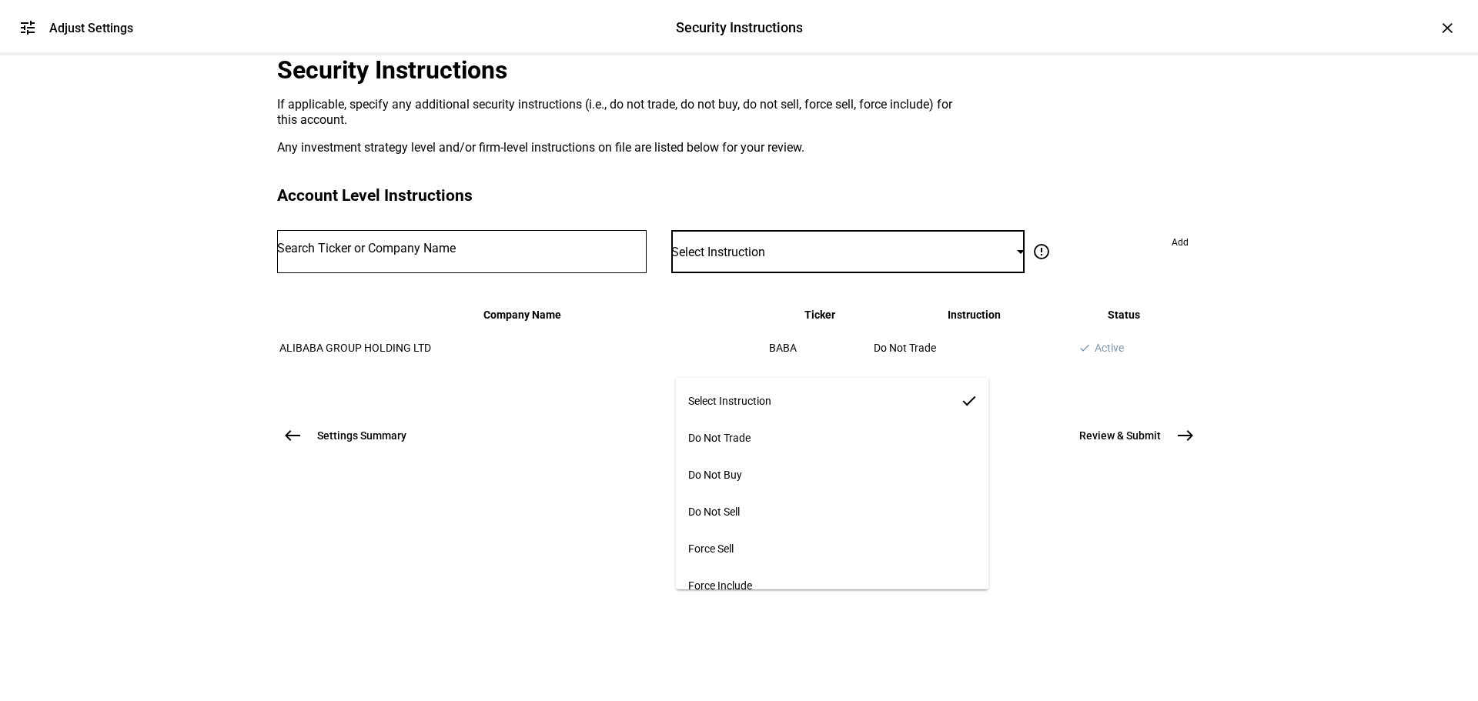
scroll to position [0, 0]
click at [195, 347] on div at bounding box center [739, 350] width 1478 height 701
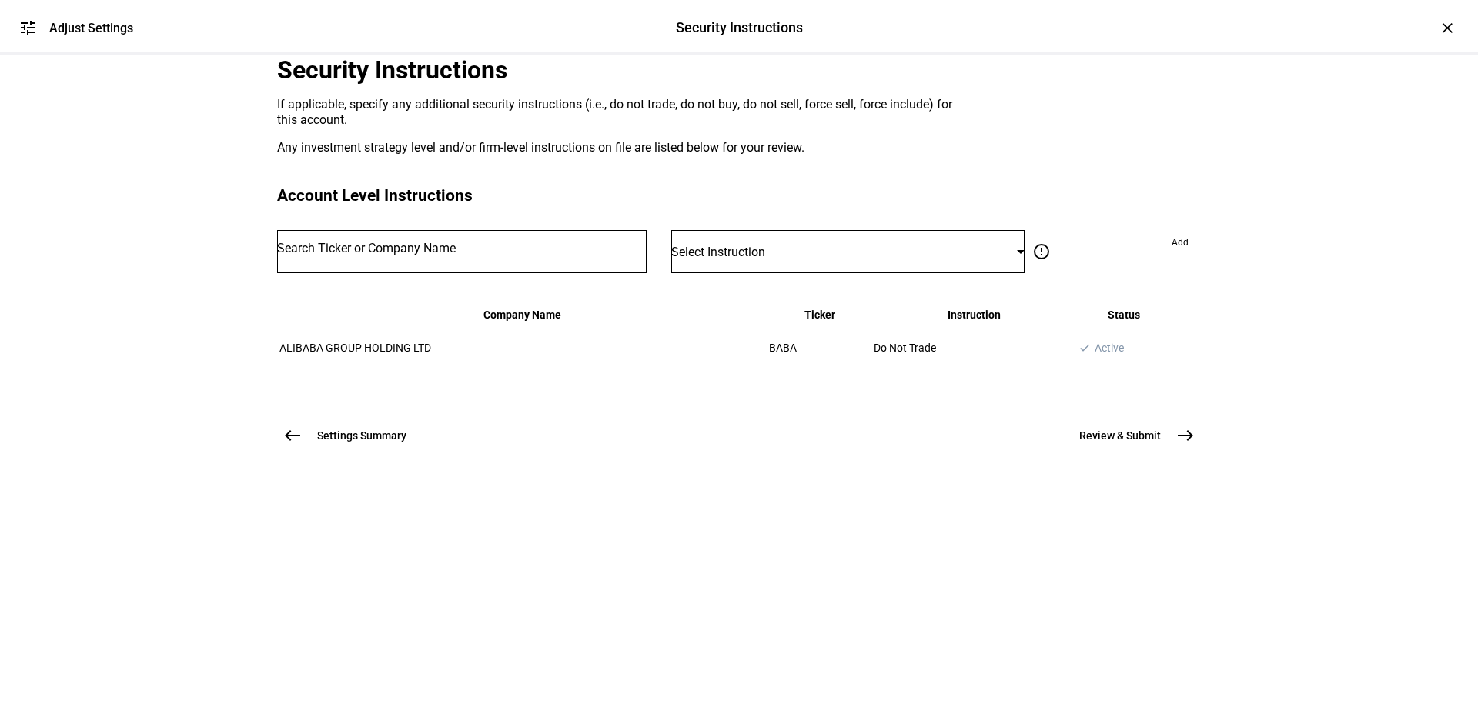
click at [840, 259] on div "Select Instruction" at bounding box center [844, 252] width 346 height 15
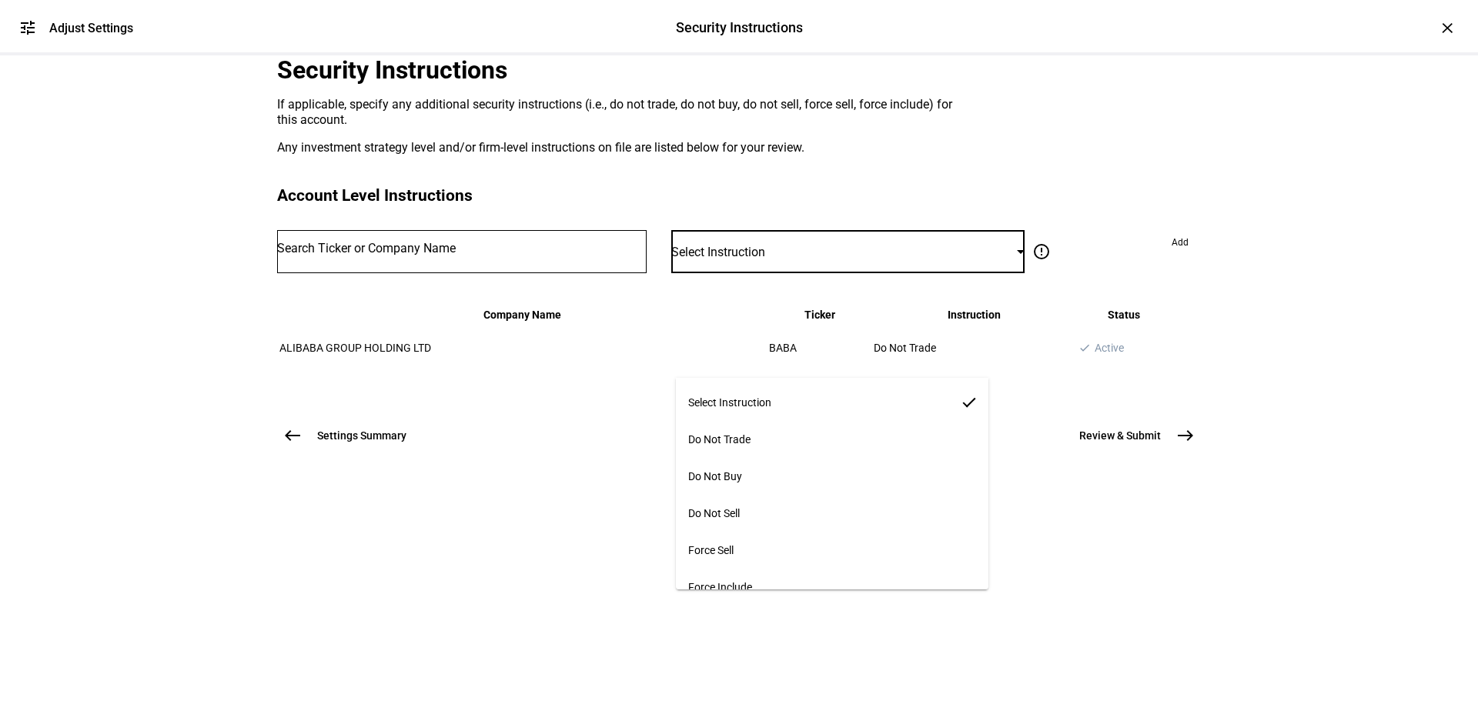
click at [866, 192] on div at bounding box center [739, 350] width 1478 height 701
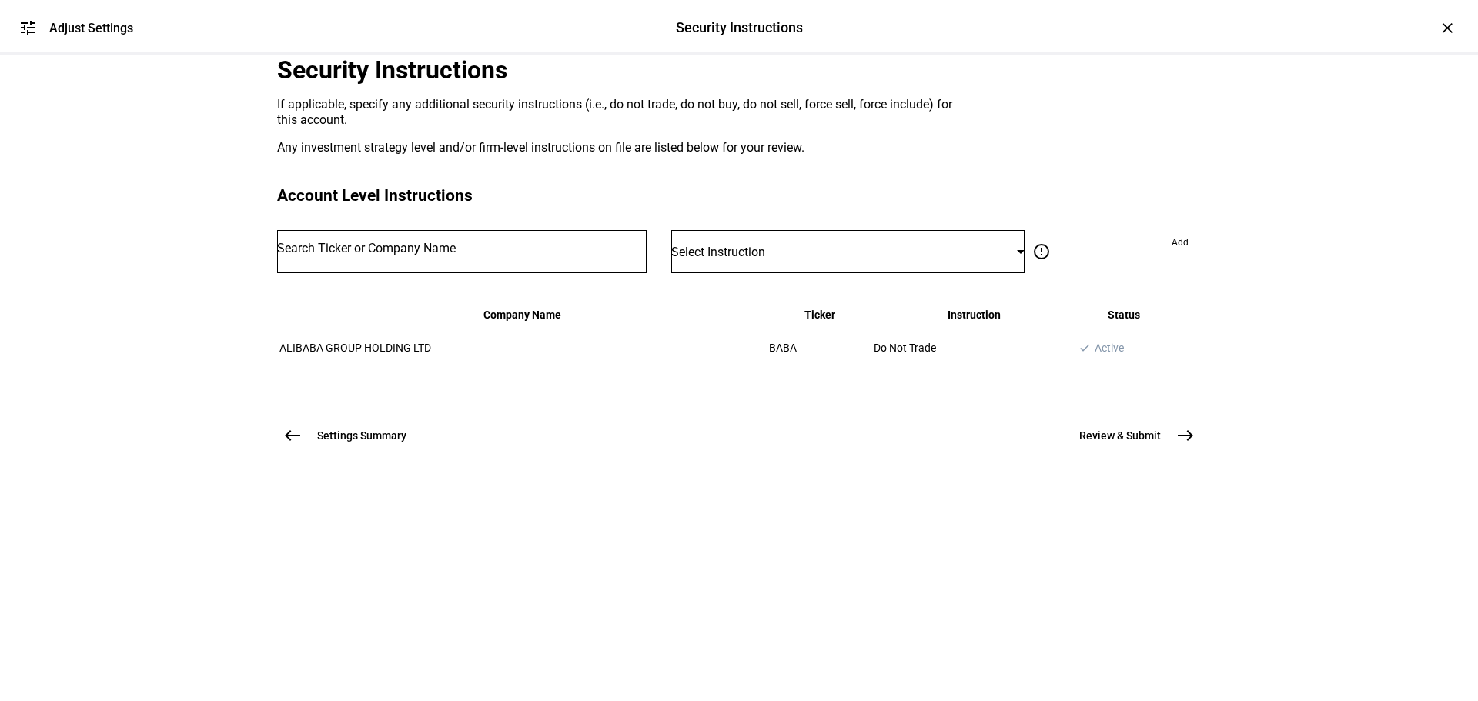
scroll to position [92, 0]
click at [859, 326] on mat-card "Account Level Instructions Select Instruction error_outline Do not trade Restri…" at bounding box center [739, 287] width 924 height 203
click at [854, 259] on div "Select Instruction" at bounding box center [844, 252] width 346 height 15
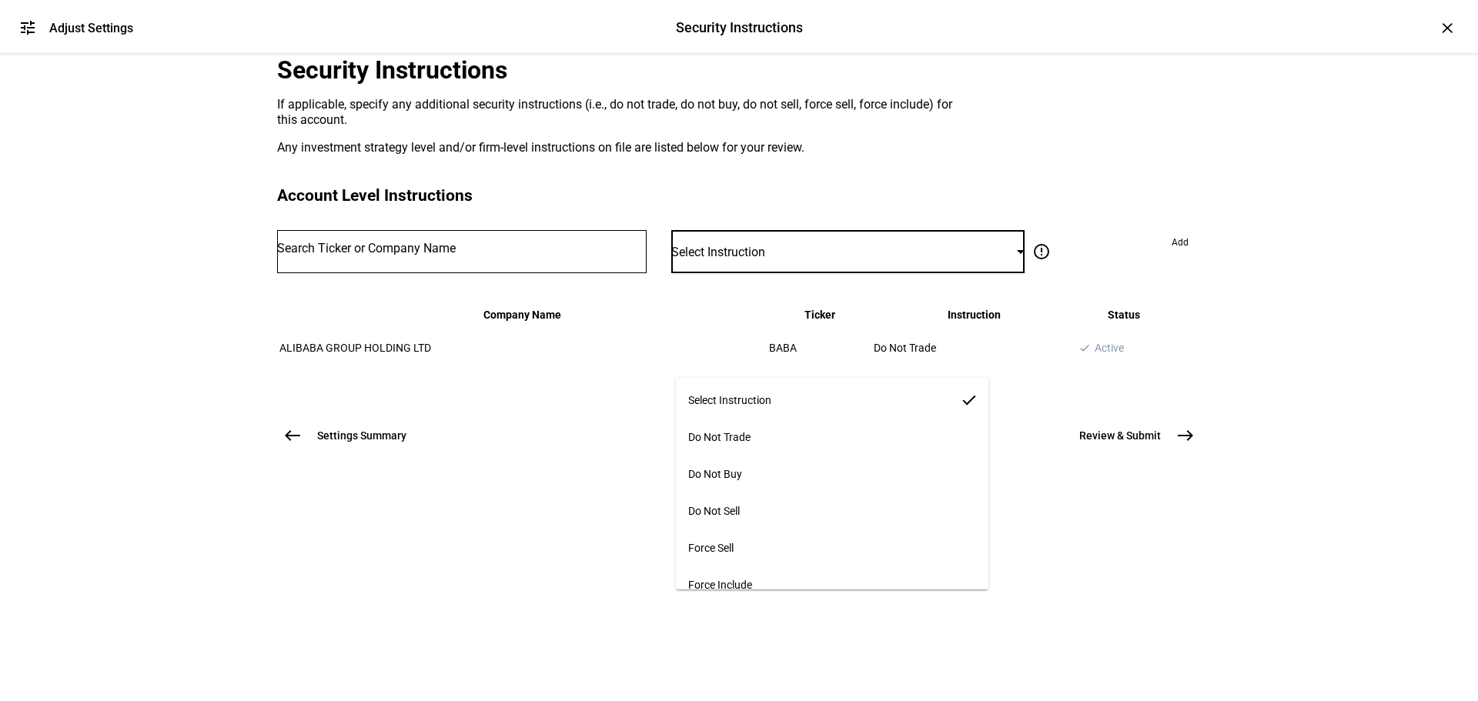
scroll to position [0, 0]
click at [978, 259] on div at bounding box center [739, 350] width 1478 height 701
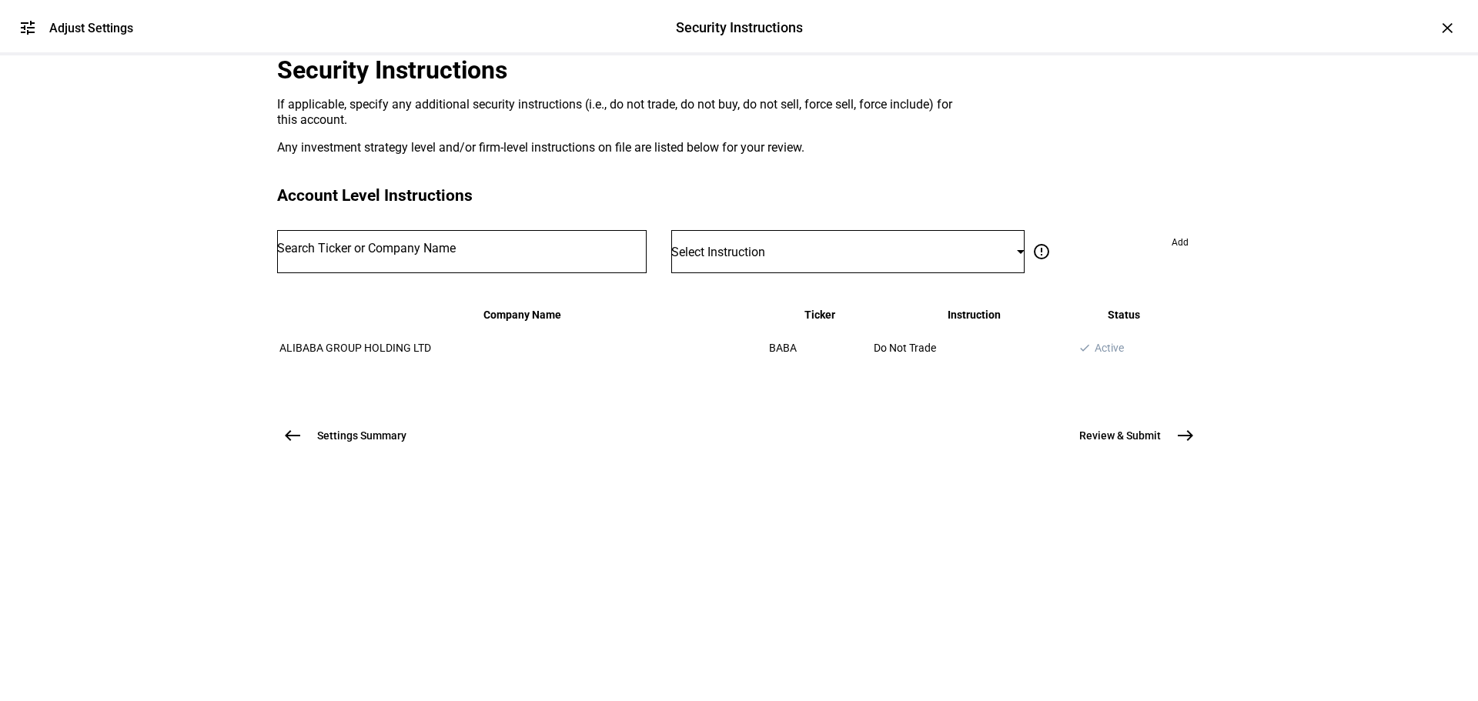
click at [864, 273] on div "Select Instruction" at bounding box center [847, 251] width 353 height 43
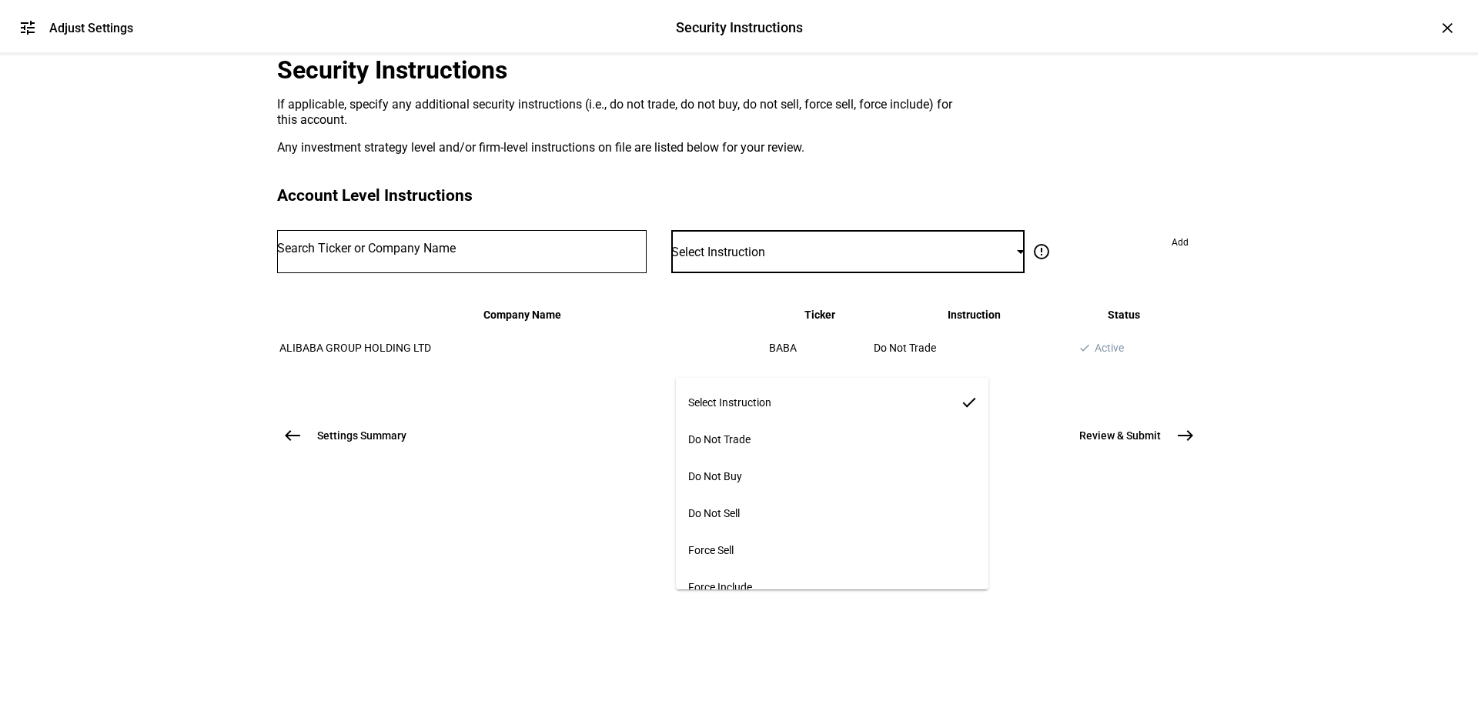
scroll to position [10, 0]
drag, startPoint x: 791, startPoint y: 326, endPoint x: 818, endPoint y: 300, distance: 37.6
click at [791, 326] on div at bounding box center [739, 350] width 1478 height 701
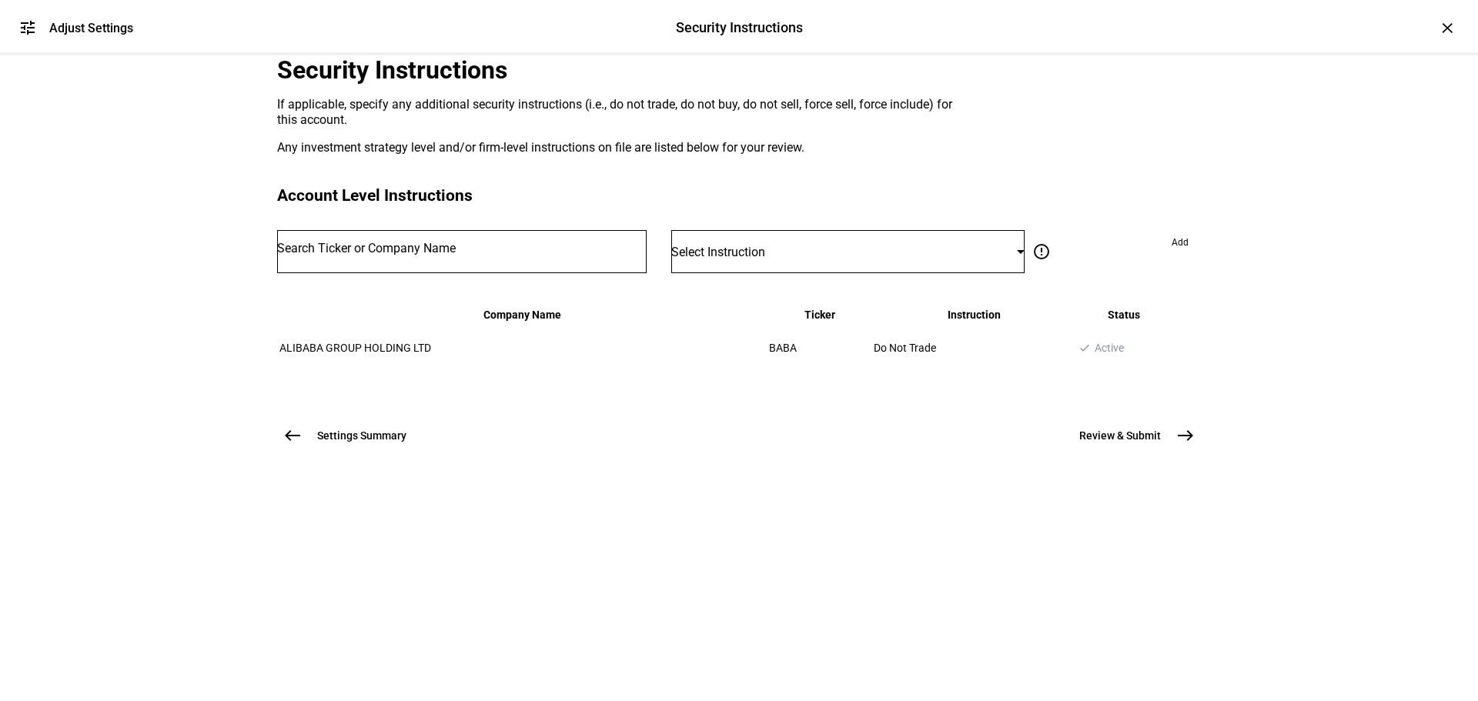
scroll to position [0, 0]
click at [1204, 140] on div "Security Instructions If applicable, specify any additional security instructio…" at bounding box center [738, 276] width 973 height 442
